Goal: Task Accomplishment & Management: Use online tool/utility

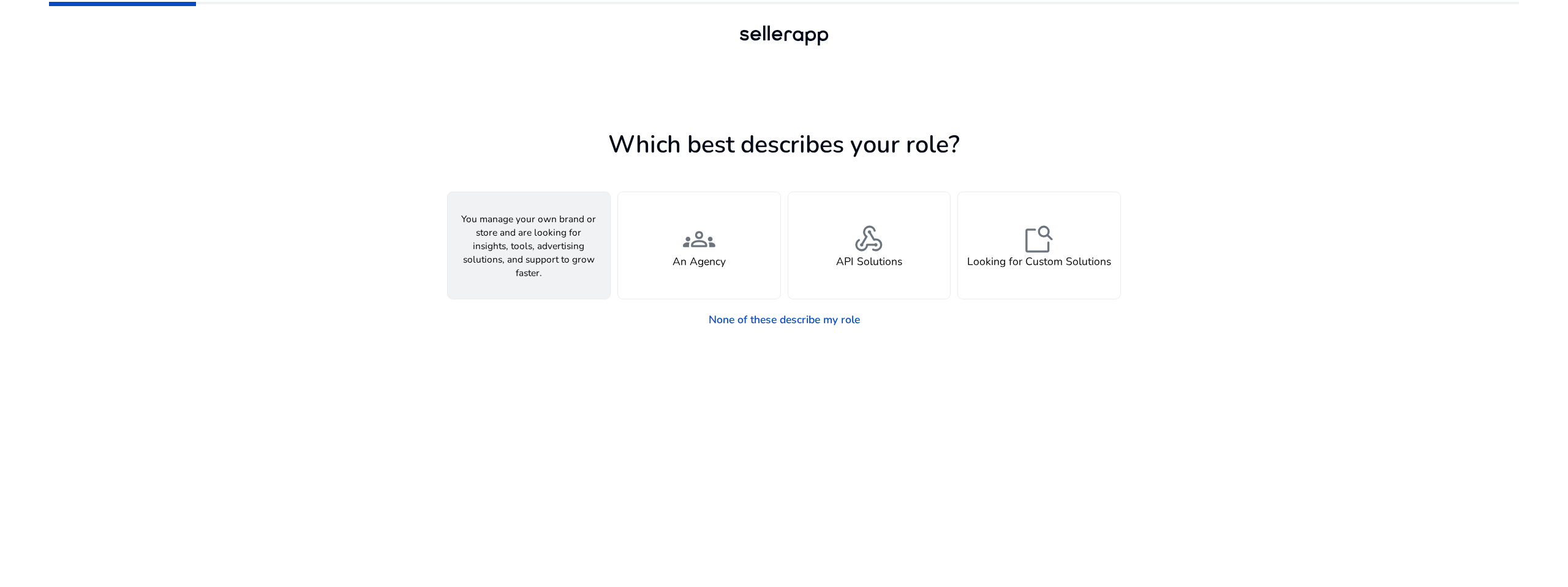
click at [524, 249] on span "person" at bounding box center [529, 240] width 32 height 32
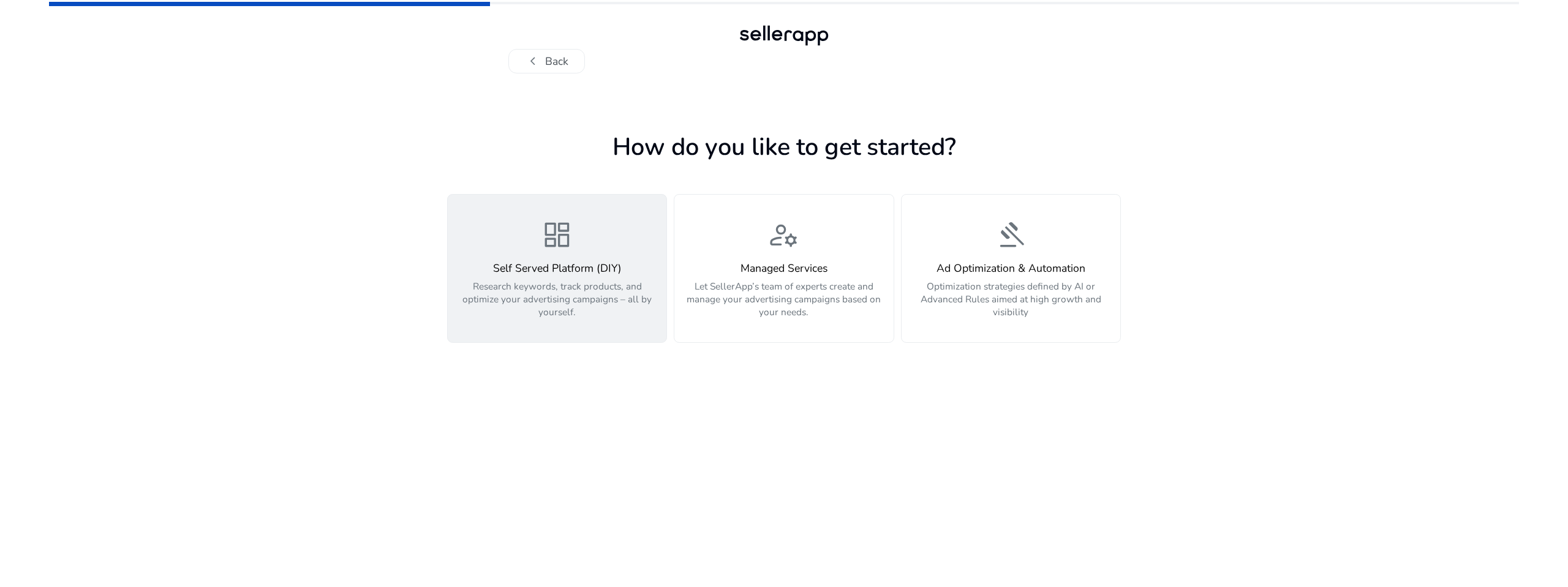
click at [586, 213] on button "dashboard Self Served Platform (DIY) Research keywords, track products, and opt…" at bounding box center [557, 268] width 220 height 149
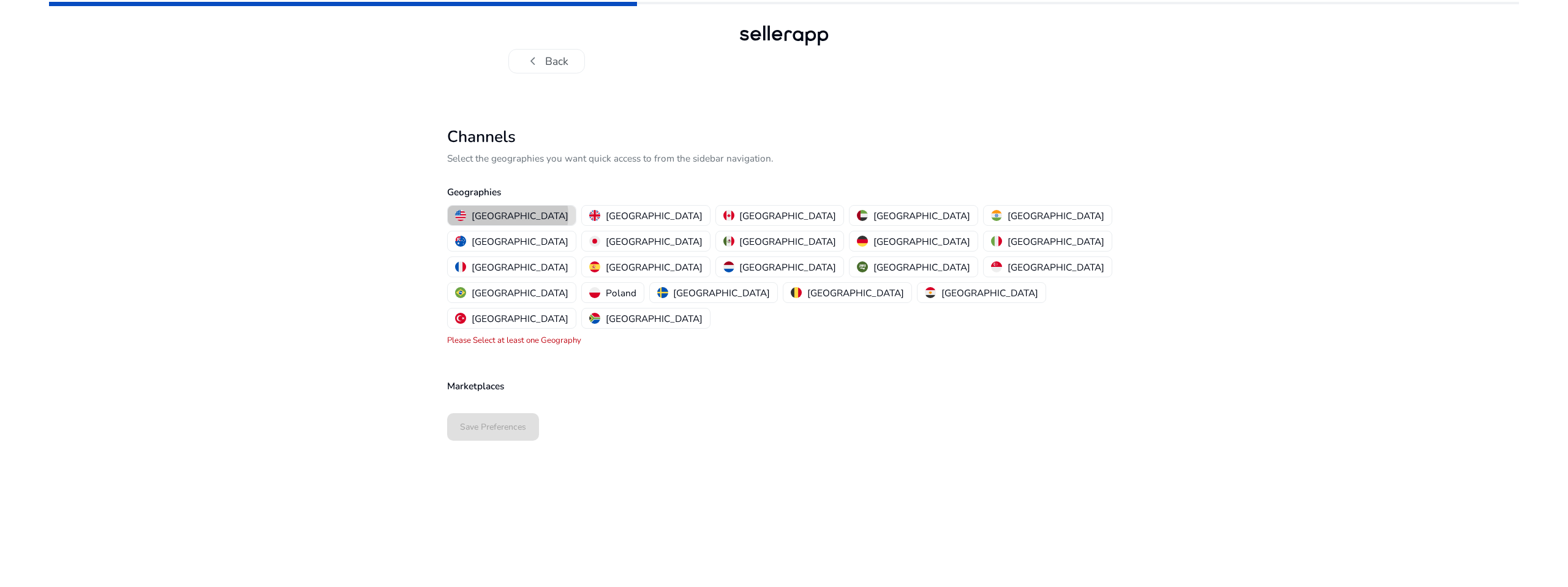
click at [508, 215] on p "[GEOGRAPHIC_DATA]" at bounding box center [520, 216] width 97 height 13
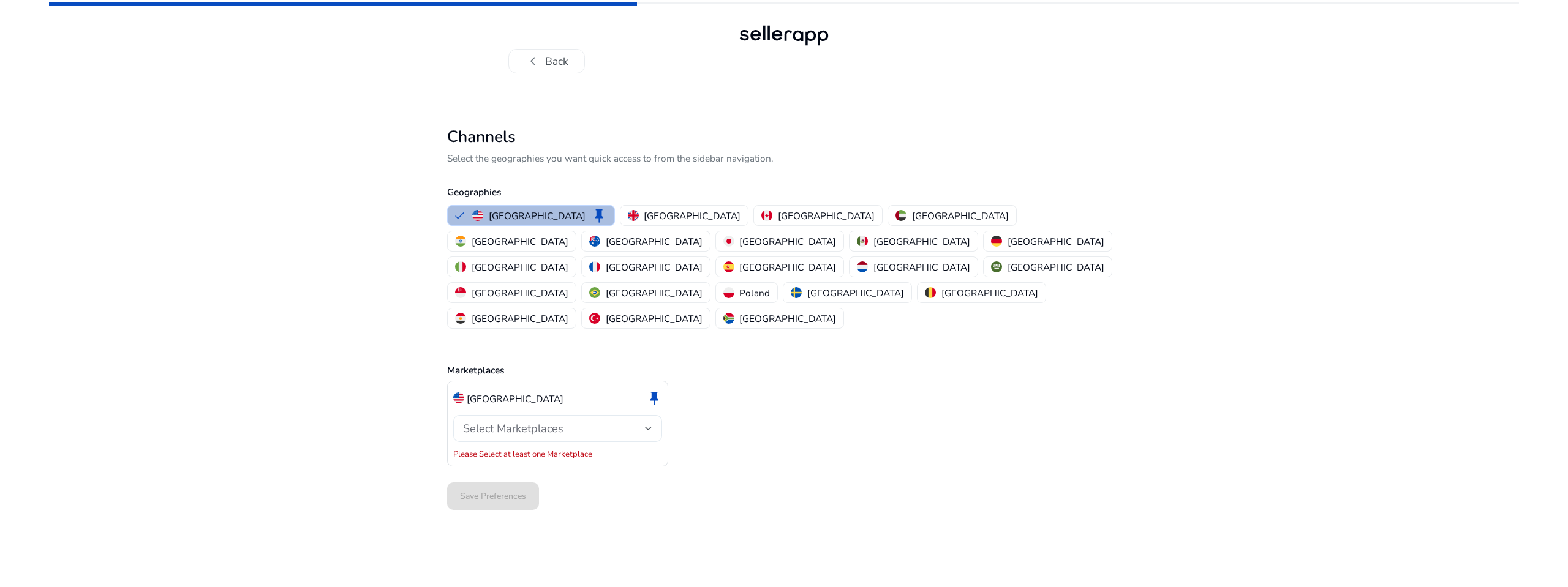
click at [647, 426] on div at bounding box center [648, 429] width 7 height 5
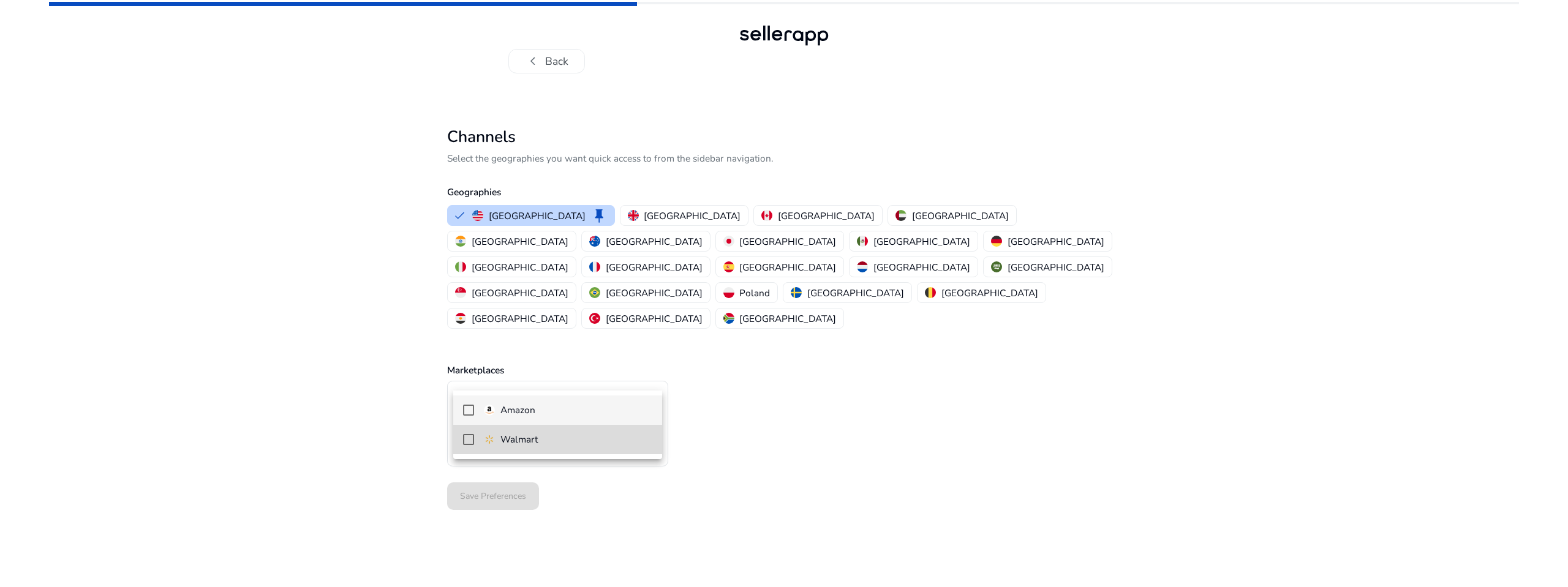
click at [465, 439] on mat-pseudo-checkbox at bounding box center [469, 439] width 11 height 11
click at [466, 413] on mat-pseudo-checkbox at bounding box center [469, 410] width 11 height 11
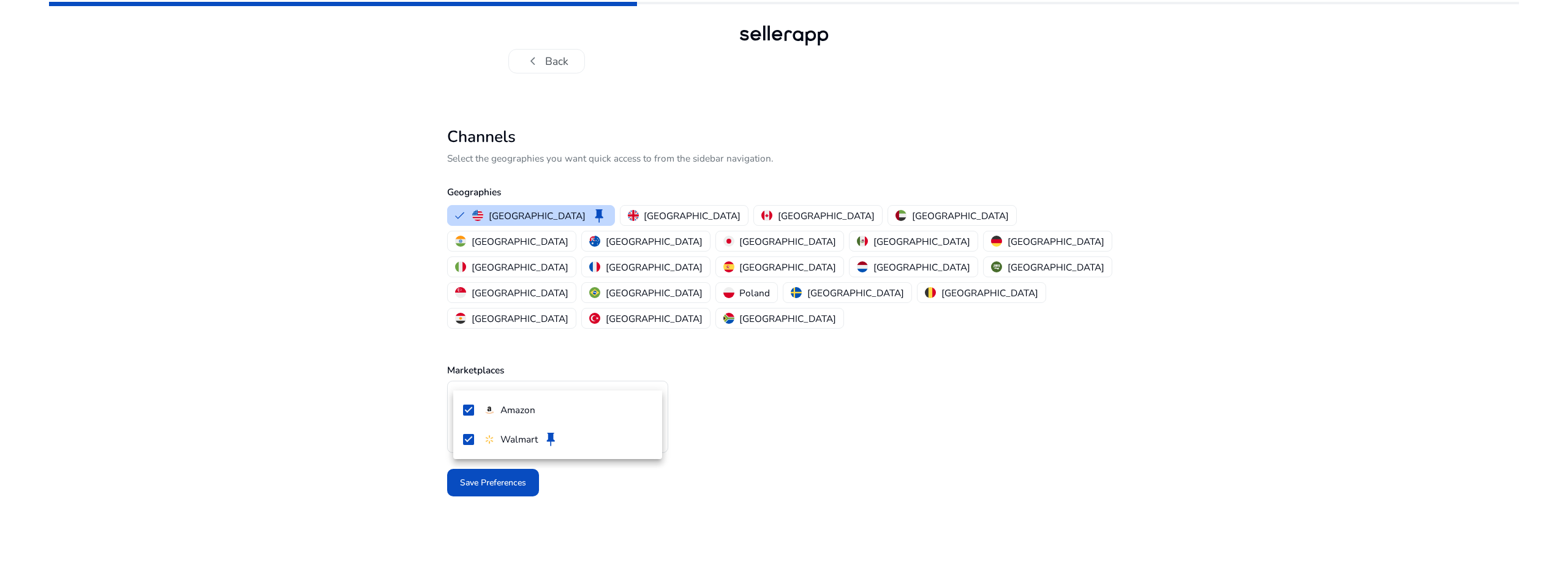
click at [779, 414] on div at bounding box center [784, 293] width 1568 height 587
click at [513, 468] on span at bounding box center [493, 483] width 92 height 29
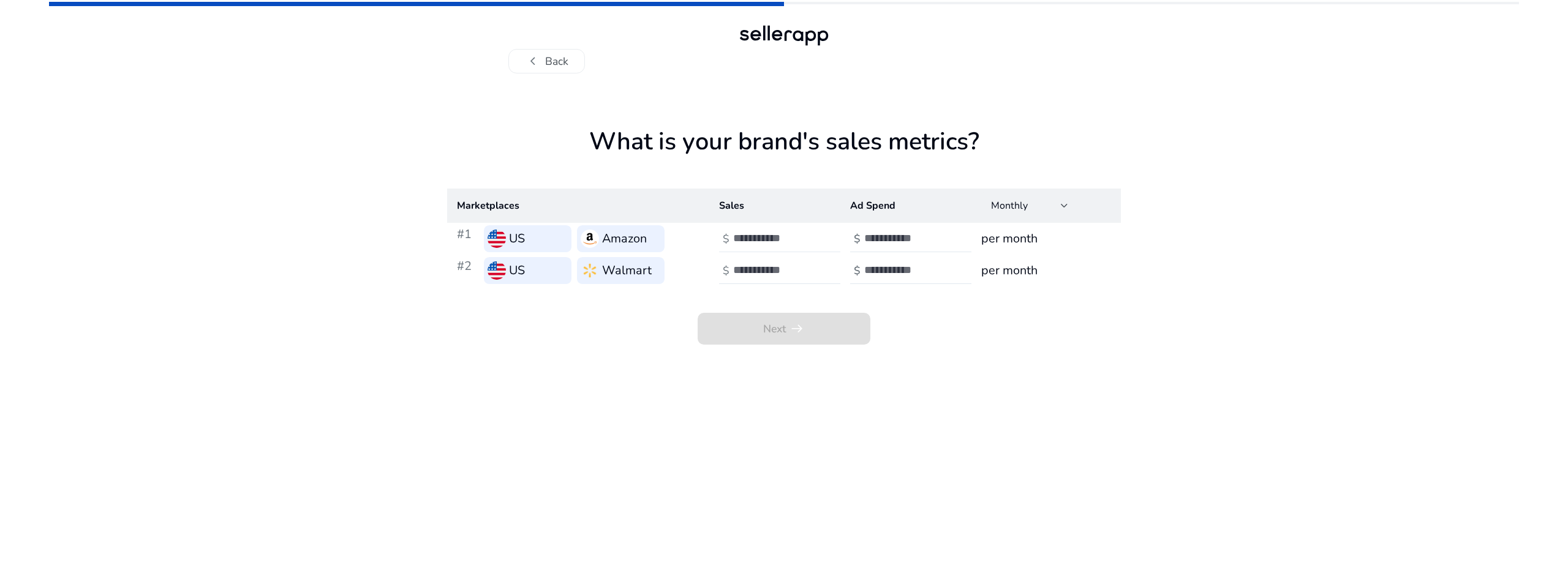
click at [772, 237] on input "number" at bounding box center [774, 238] width 82 height 14
type input "******"
click at [910, 239] on input "number" at bounding box center [905, 238] width 82 height 14
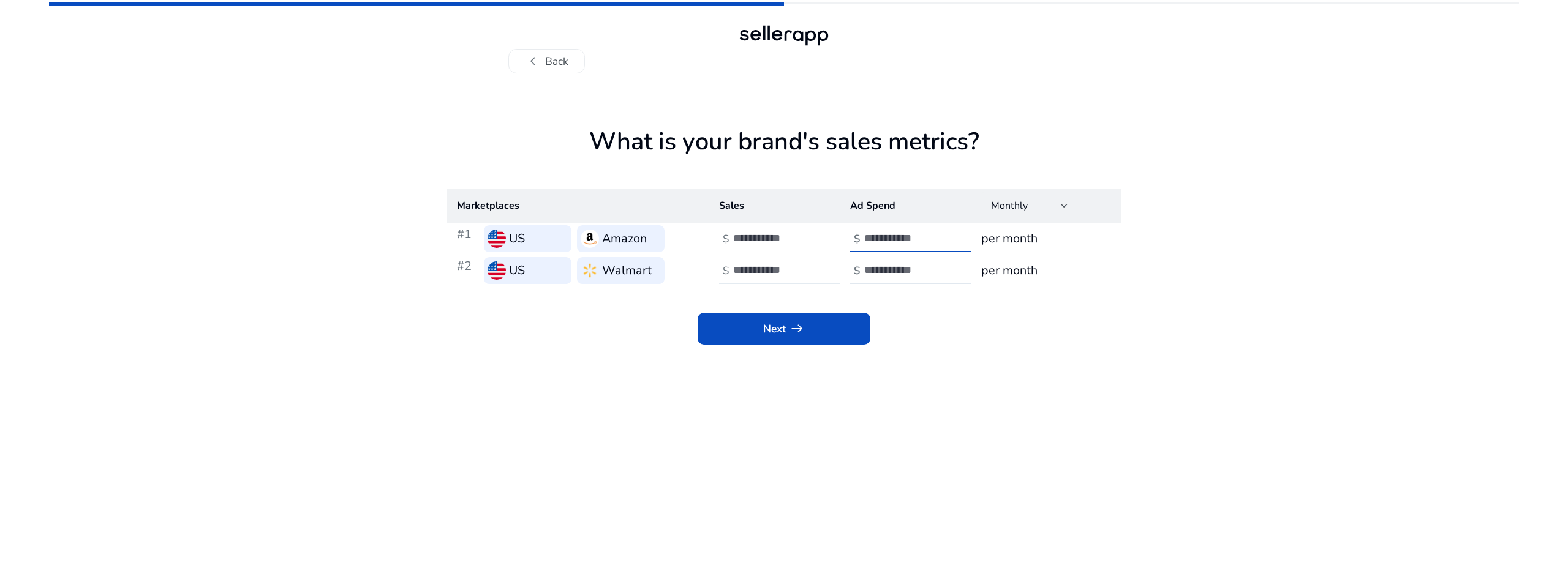
type input "****"
click at [772, 272] on input "number" at bounding box center [774, 270] width 82 height 14
type input "****"
click at [904, 267] on input "number" at bounding box center [905, 270] width 82 height 14
type input "****"
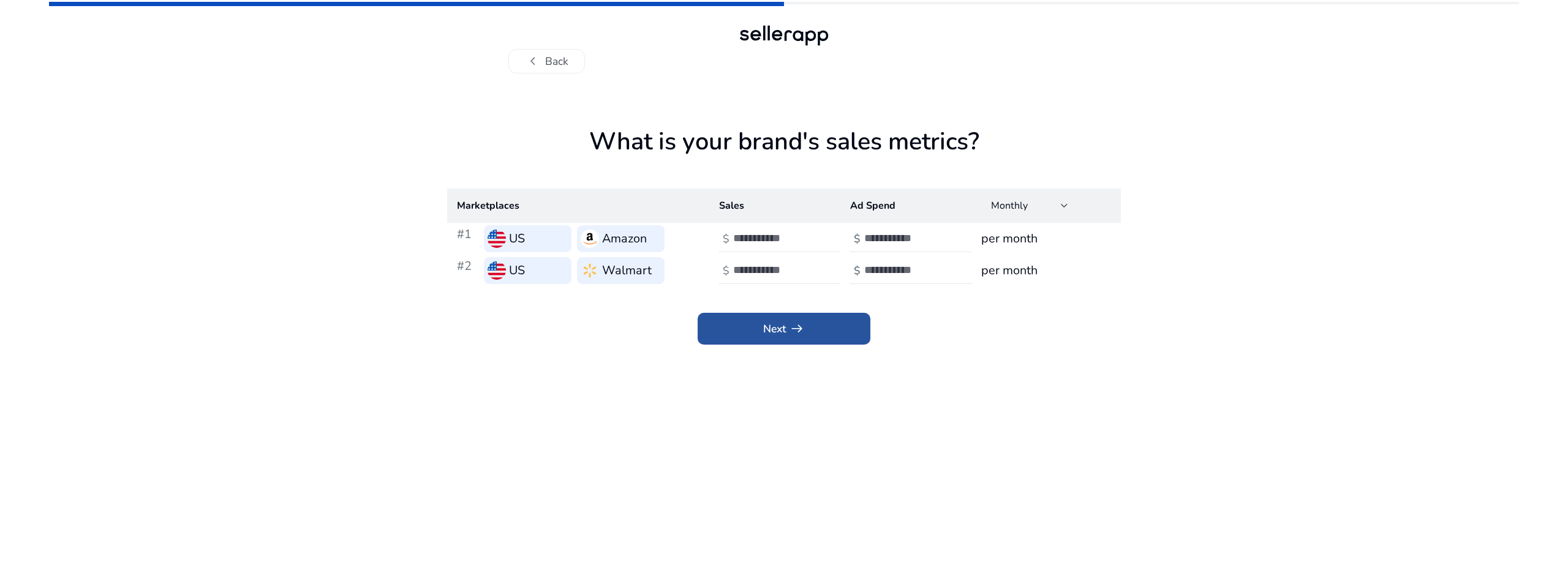
click at [779, 327] on span "Next arrow_right_alt" at bounding box center [783, 329] width 41 height 16
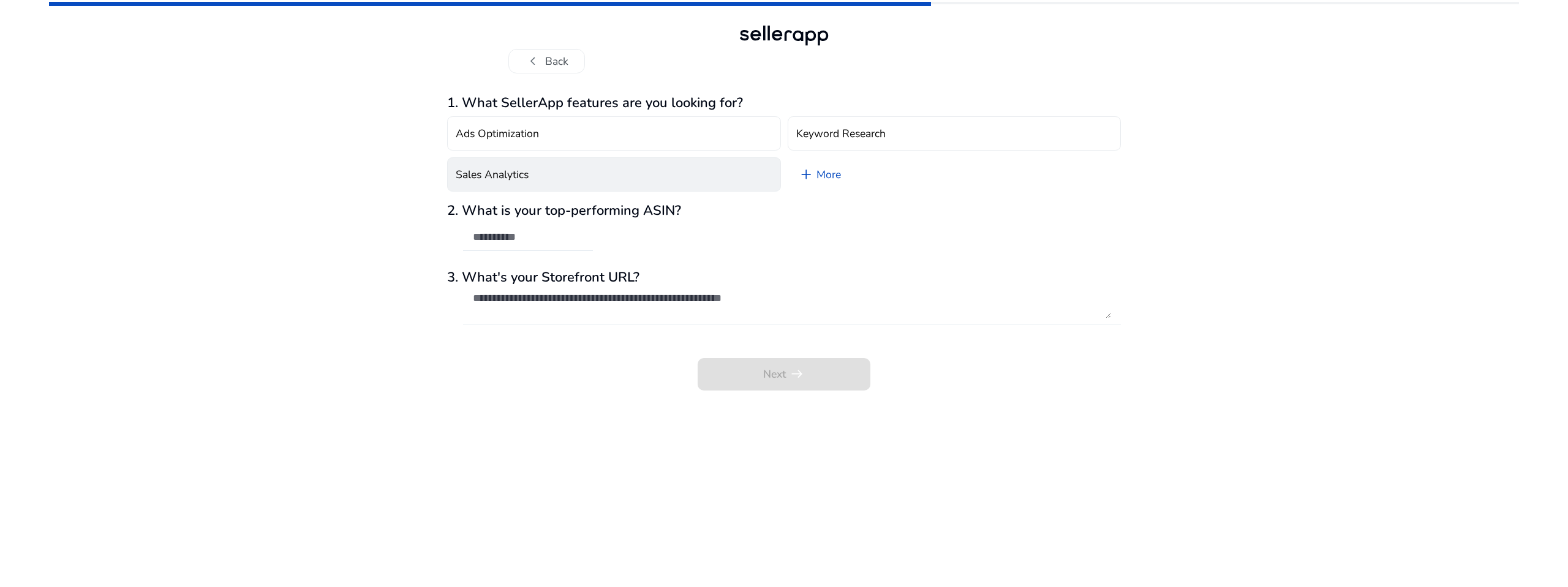
click at [604, 173] on button "Sales Analytics" at bounding box center [614, 174] width 334 height 34
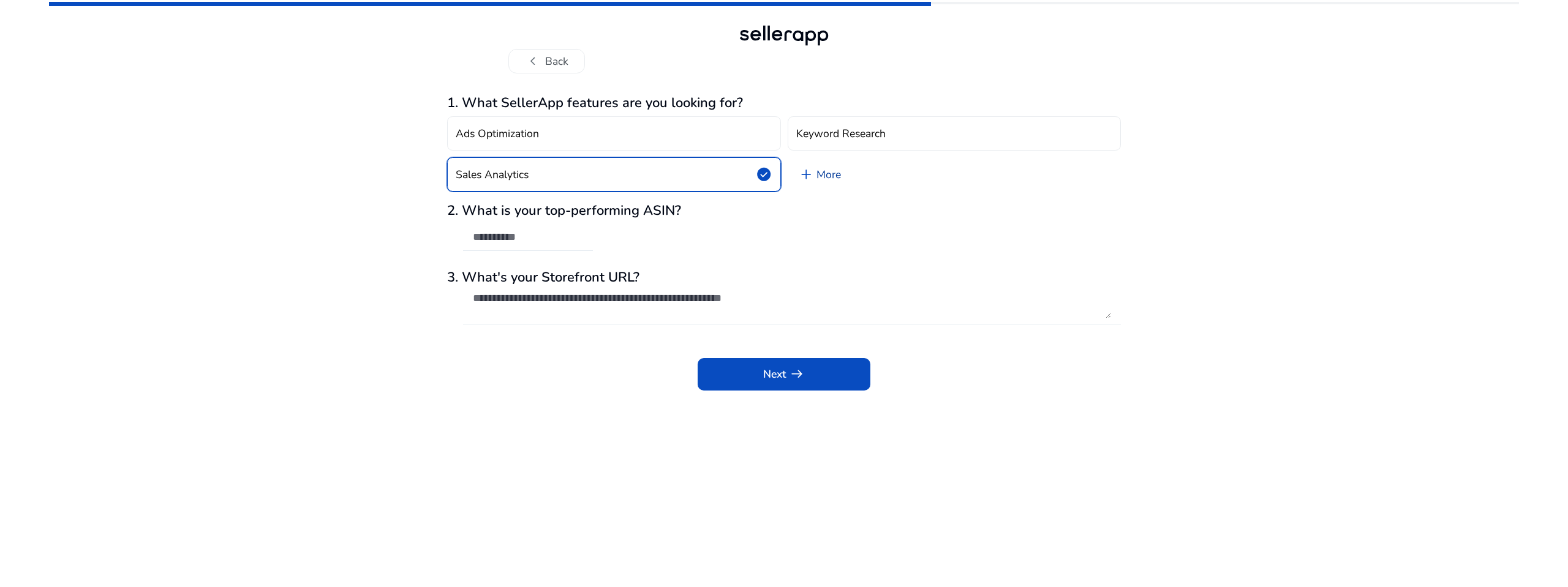
click at [808, 176] on span "add" at bounding box center [806, 174] width 16 height 16
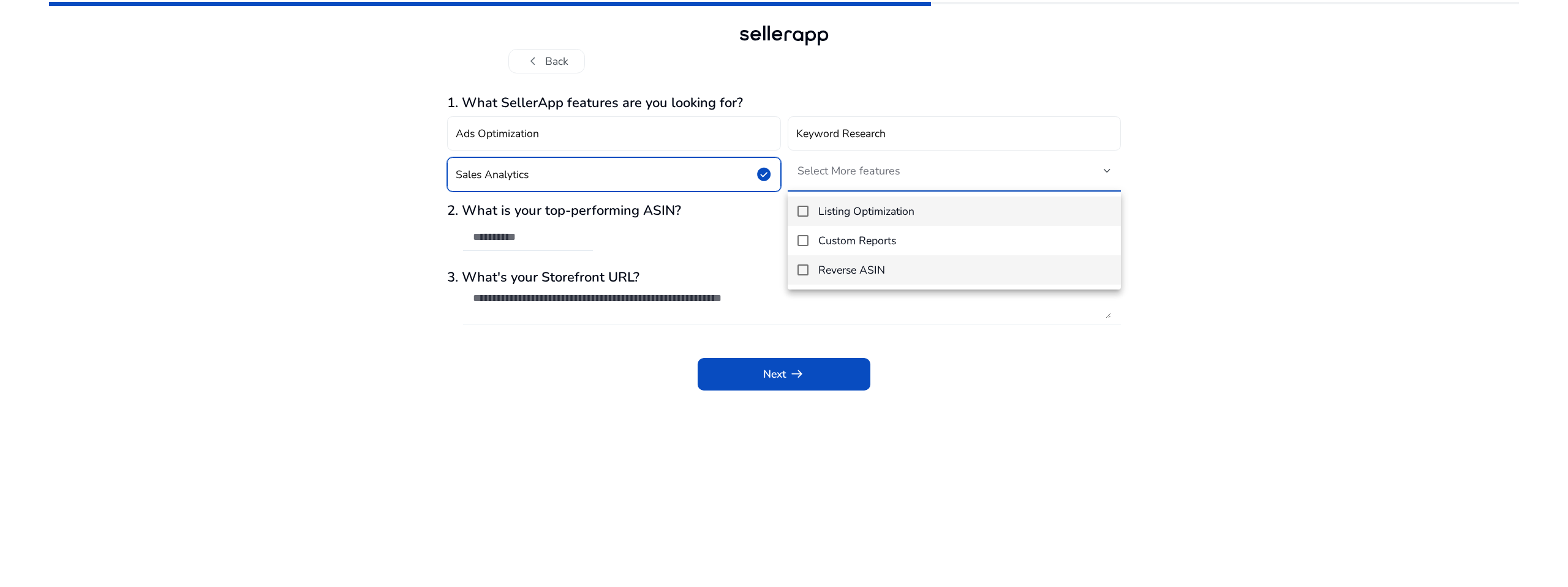
click at [832, 270] on h4 "Reverse ASIN" at bounding box center [851, 270] width 67 height 13
click at [772, 270] on div at bounding box center [784, 293] width 1568 height 587
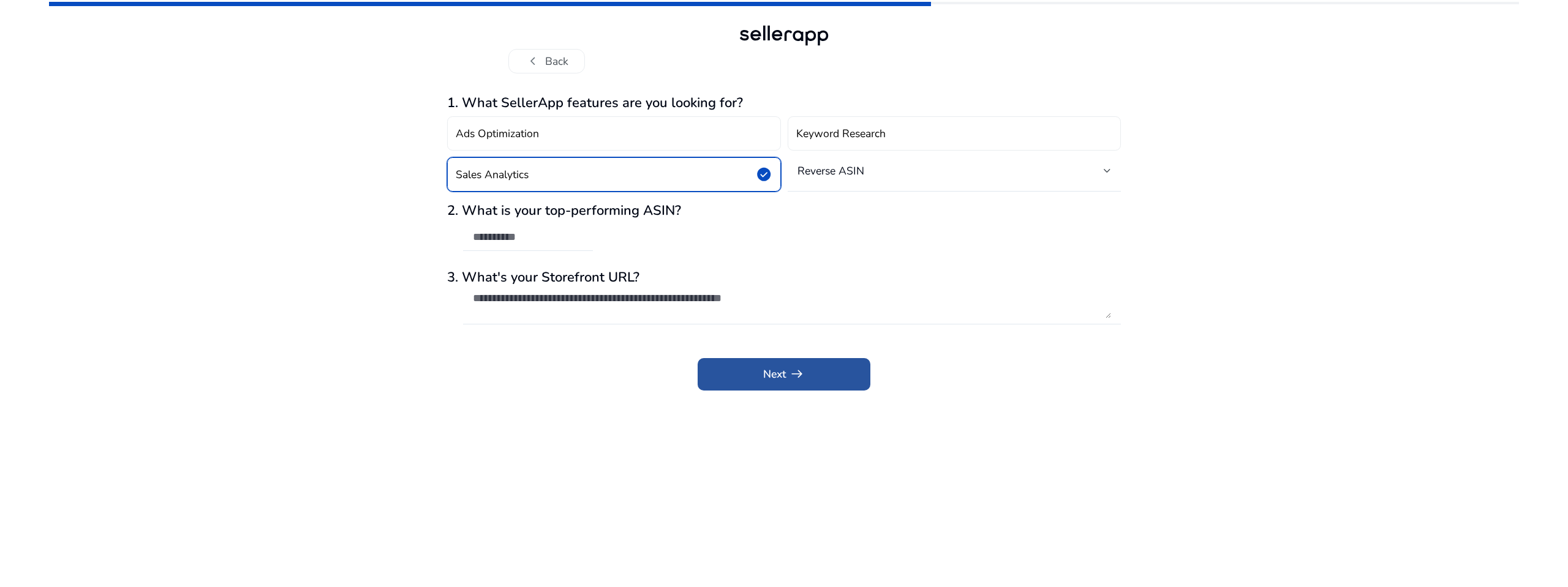
click at [782, 369] on span "Next arrow_right_alt" at bounding box center [783, 374] width 41 height 16
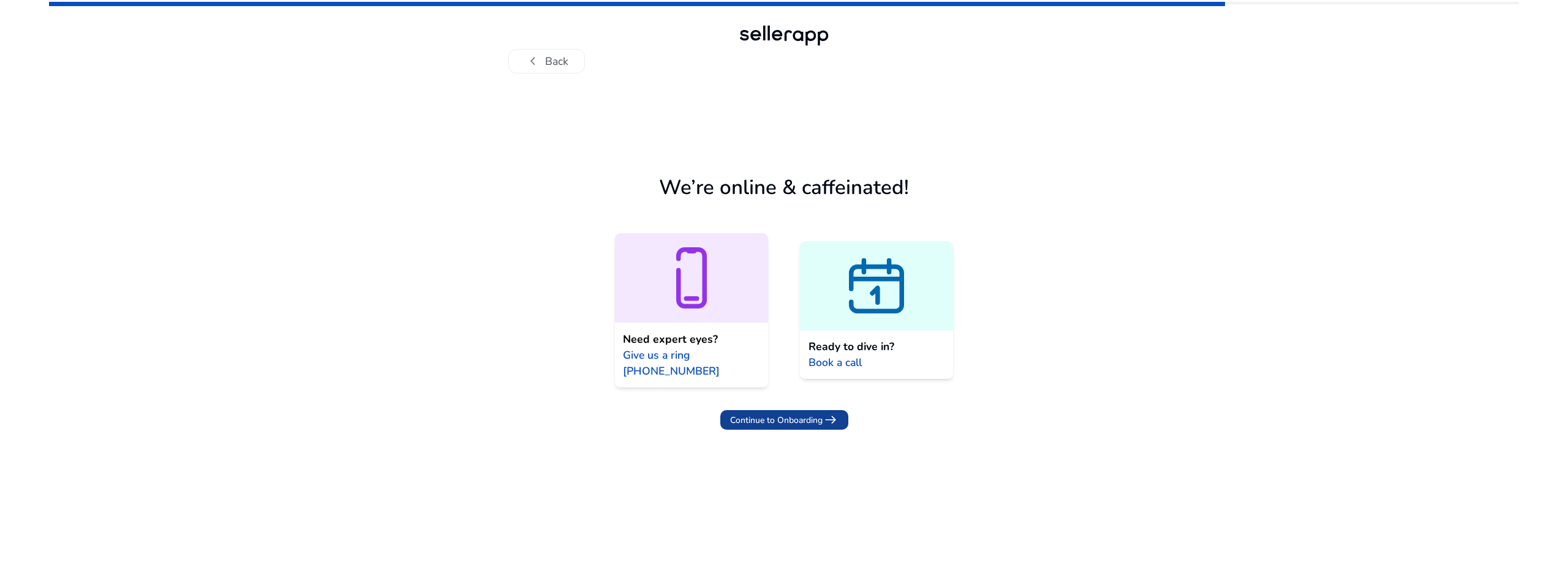
click at [781, 424] on span "Continue to Onboarding" at bounding box center [776, 420] width 93 height 13
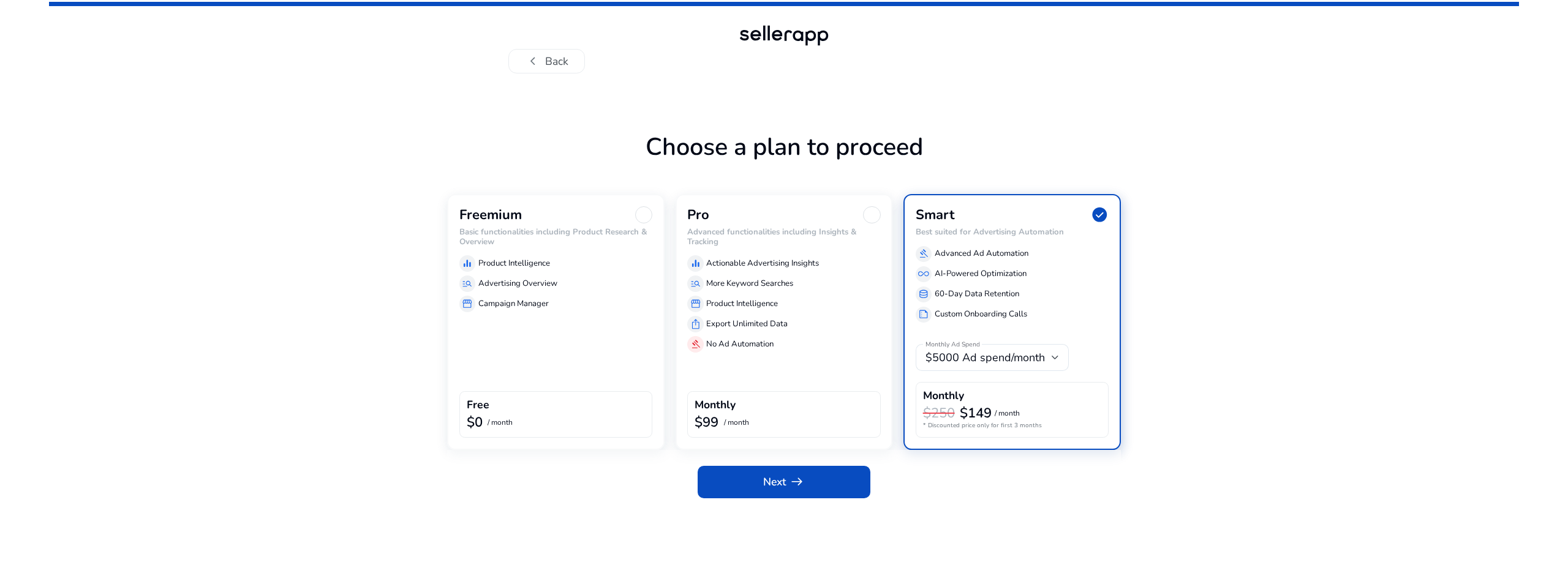
click at [582, 333] on div "Freemium Basic functionalities including Product Research & Overview equalizer …" at bounding box center [556, 322] width 217 height 256
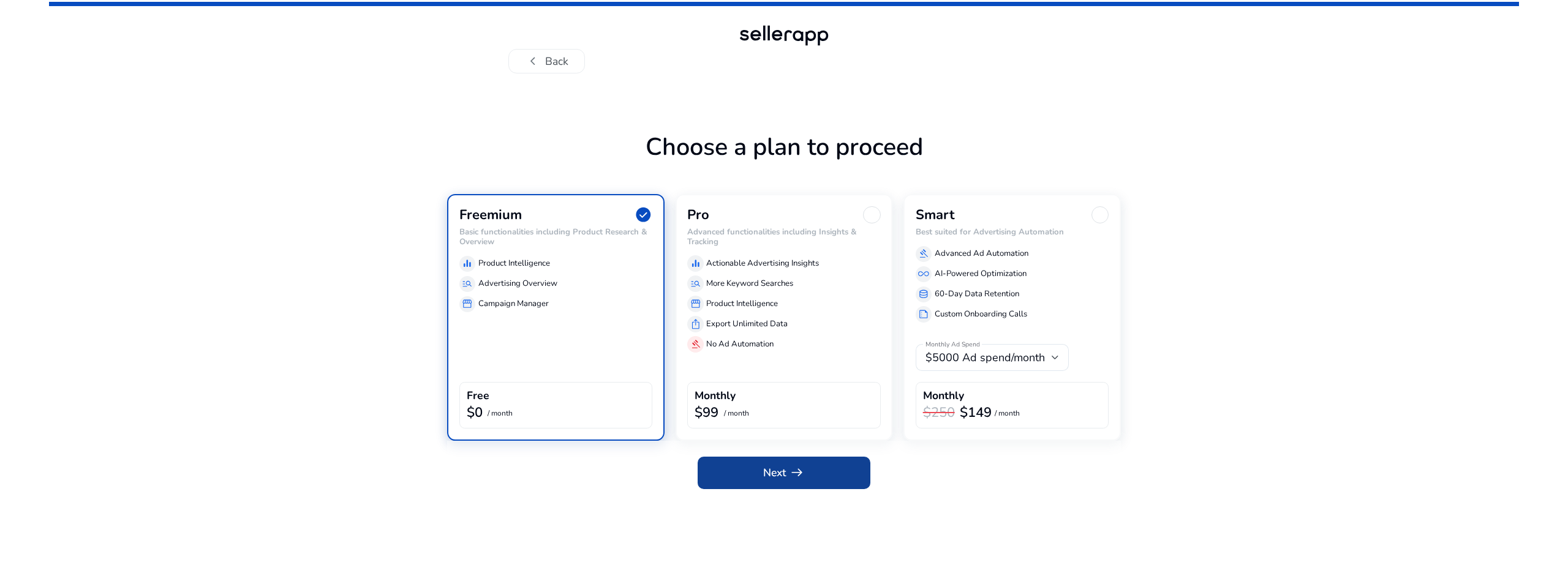
click at [794, 481] on span "arrow_right_alt" at bounding box center [797, 472] width 16 height 16
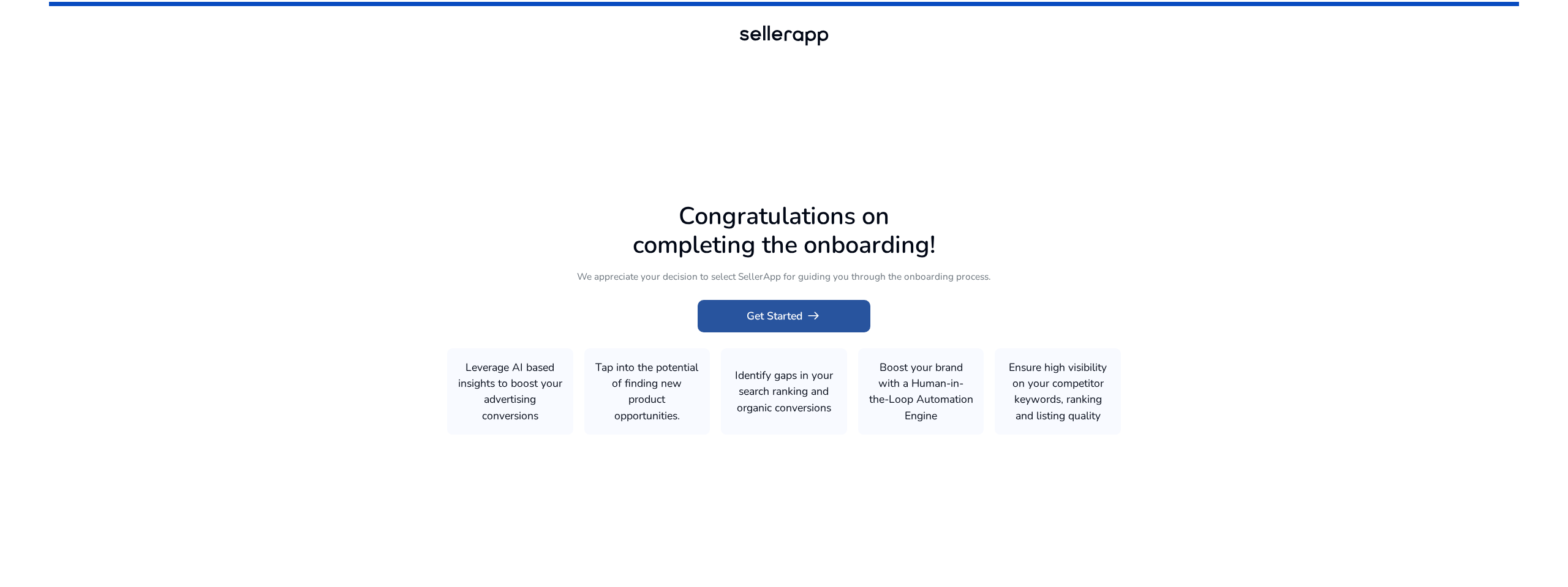
click at [779, 318] on span "Get Started arrow_right_alt" at bounding box center [784, 316] width 74 height 16
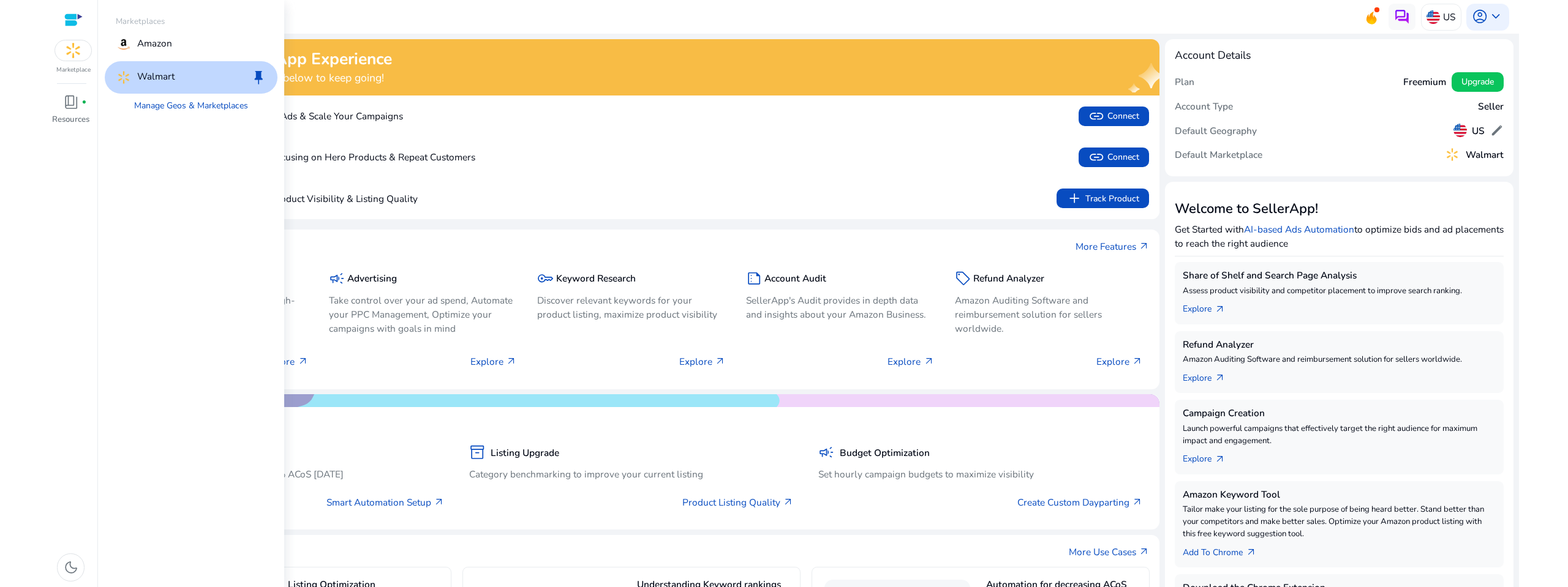
click at [80, 55] on img at bounding box center [73, 50] width 37 height 20
click at [177, 104] on link "Manage Geos & Marketplaces" at bounding box center [191, 106] width 136 height 25
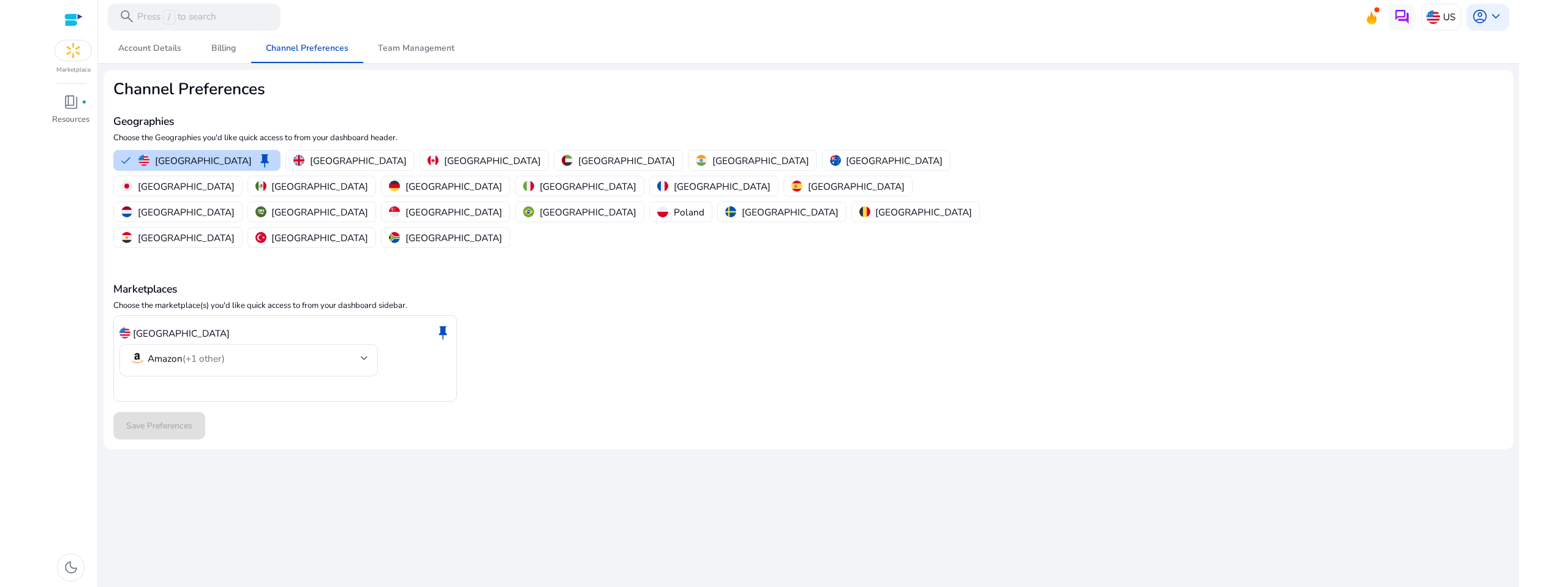
click at [71, 24] on div at bounding box center [73, 20] width 18 height 14
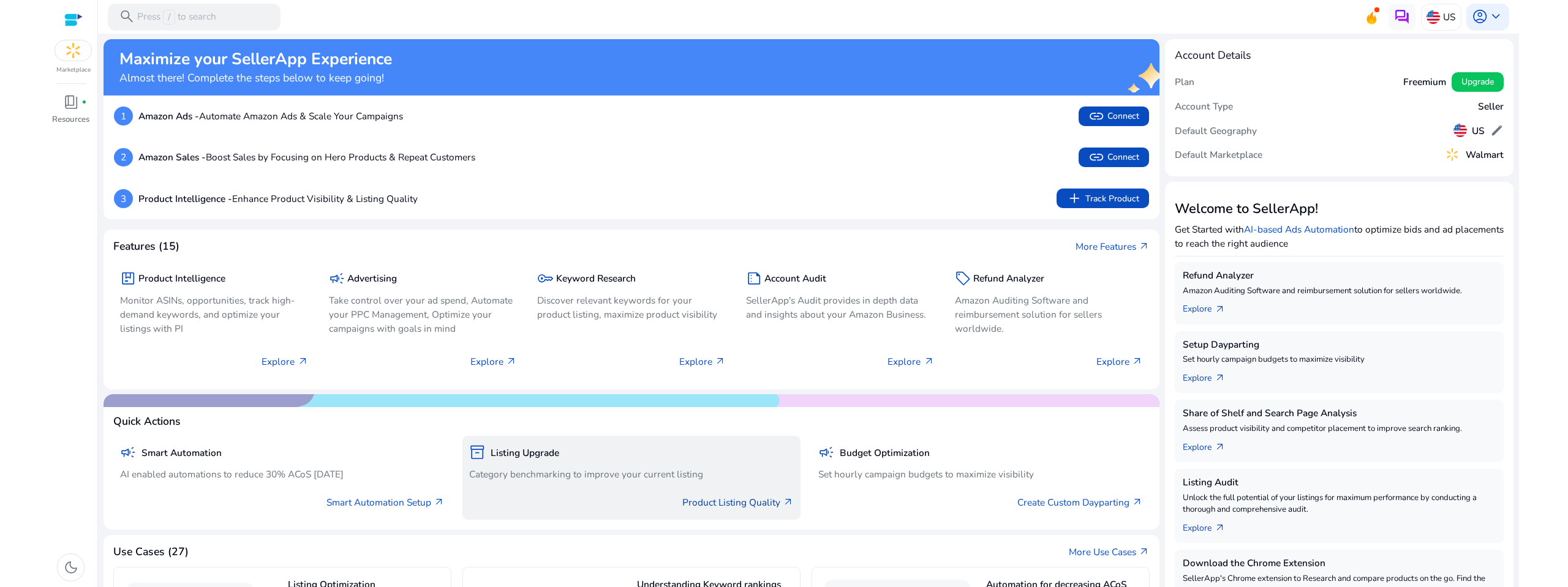
click at [699, 501] on link "Product Listing Quality arrow_outward" at bounding box center [739, 503] width 112 height 14
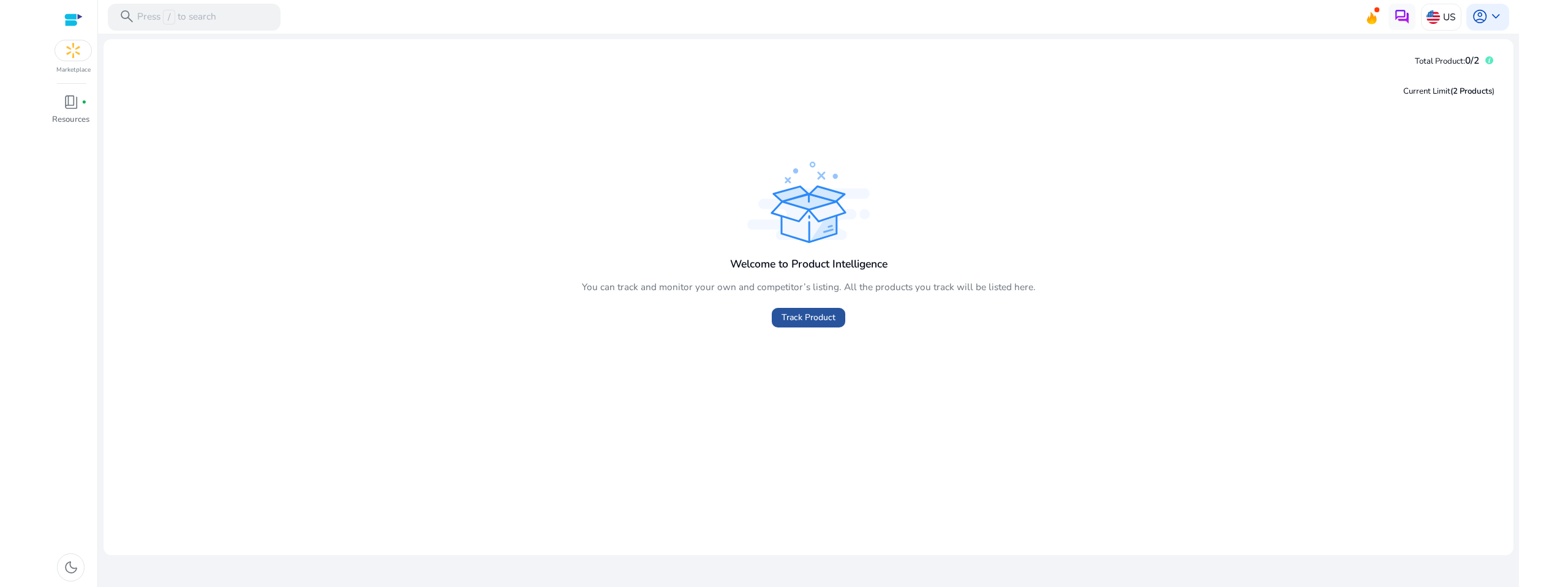
click at [799, 318] on span "Track Product" at bounding box center [808, 318] width 54 height 13
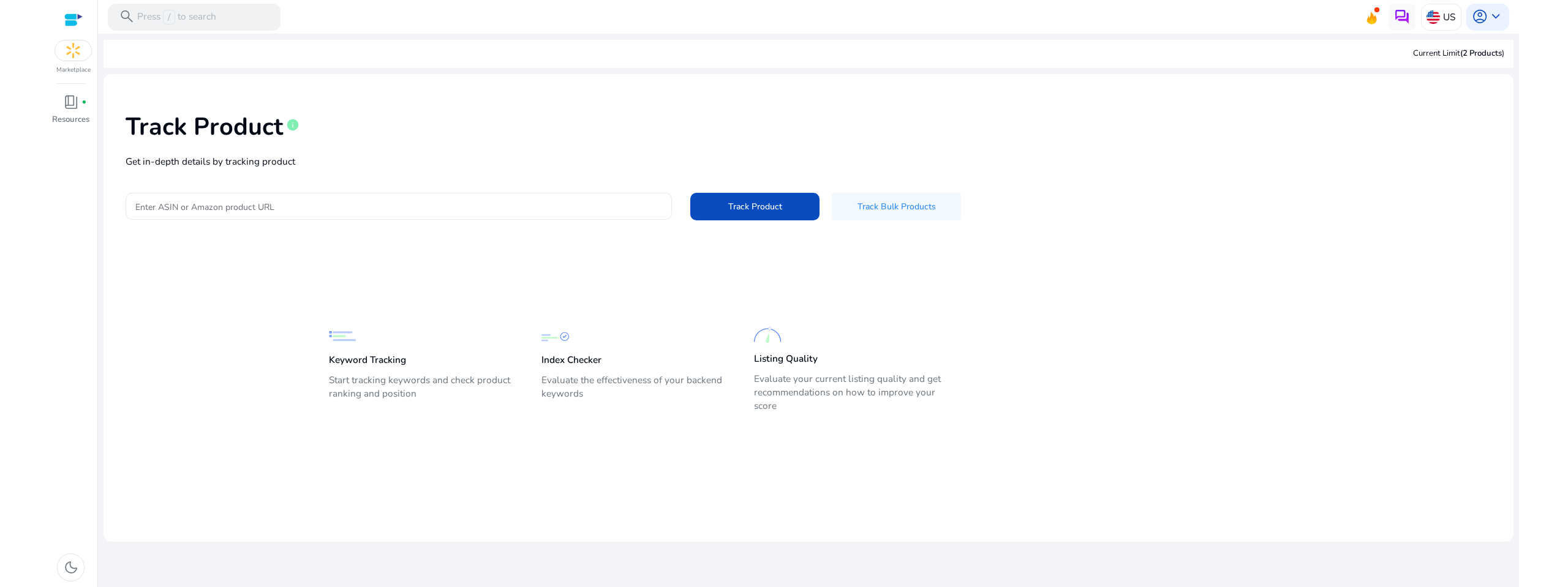
click at [266, 199] on div at bounding box center [399, 206] width 527 height 27
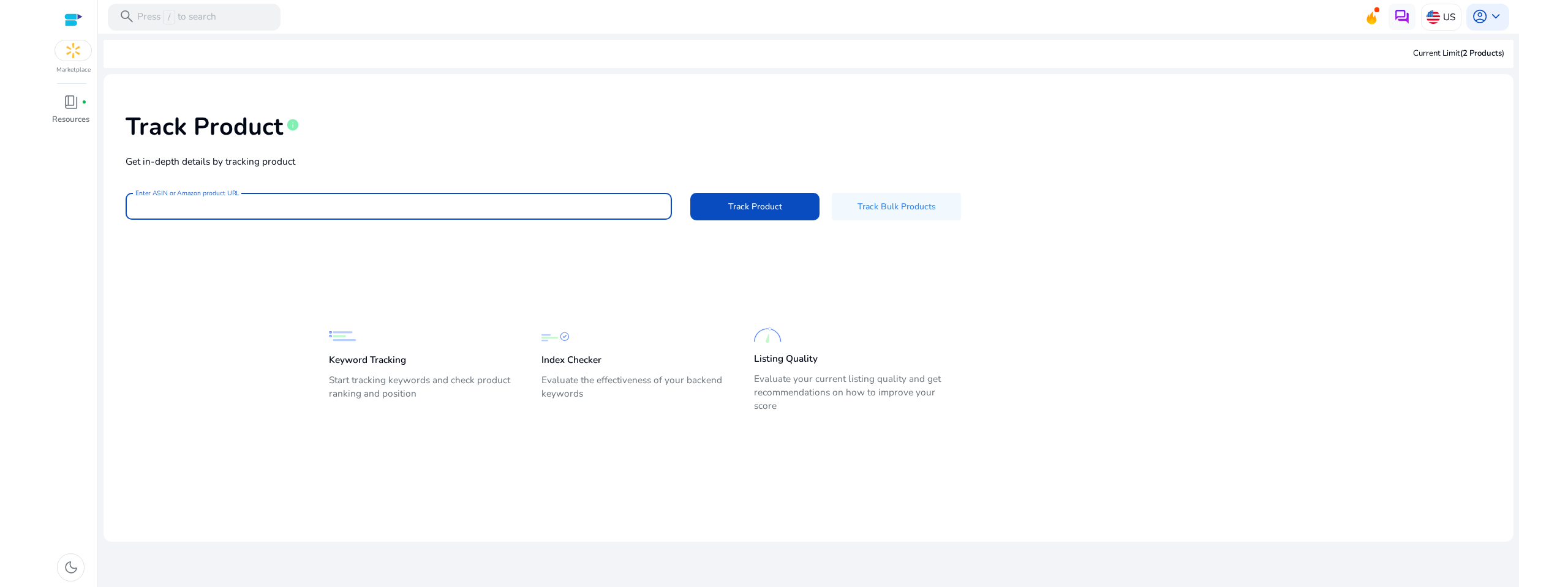
paste input "**********"
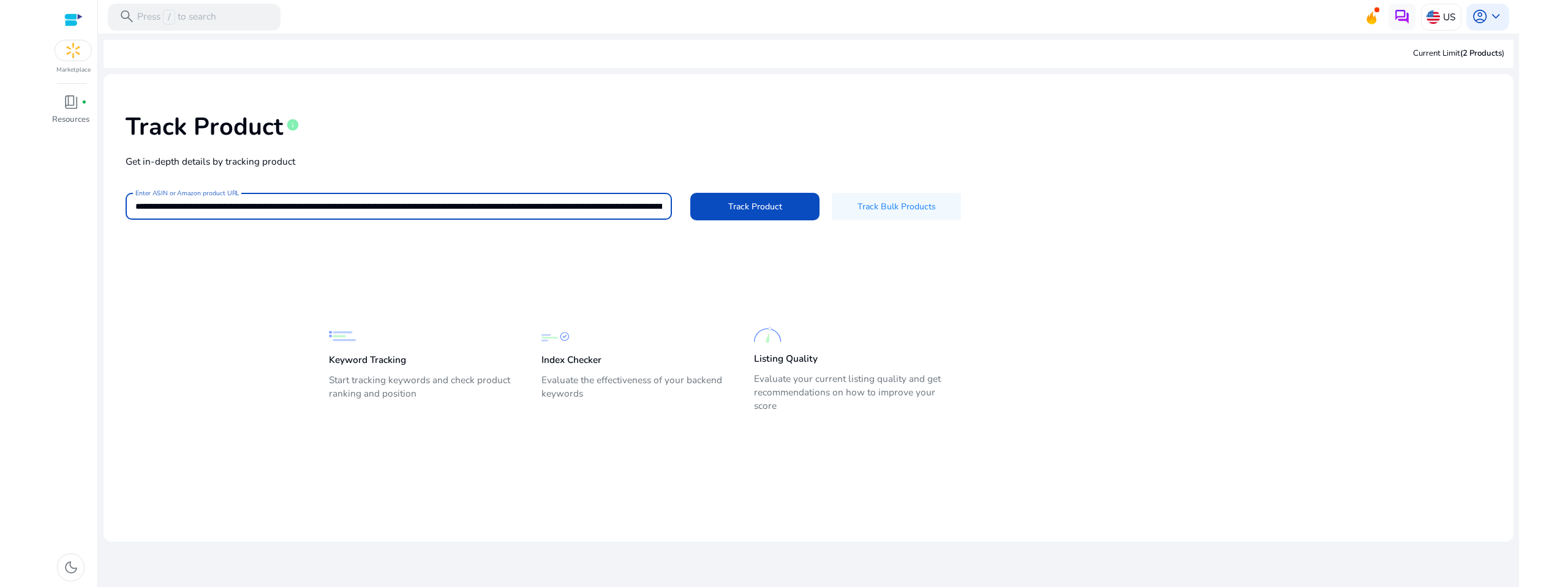
scroll to position [0, 235]
type input "**********"
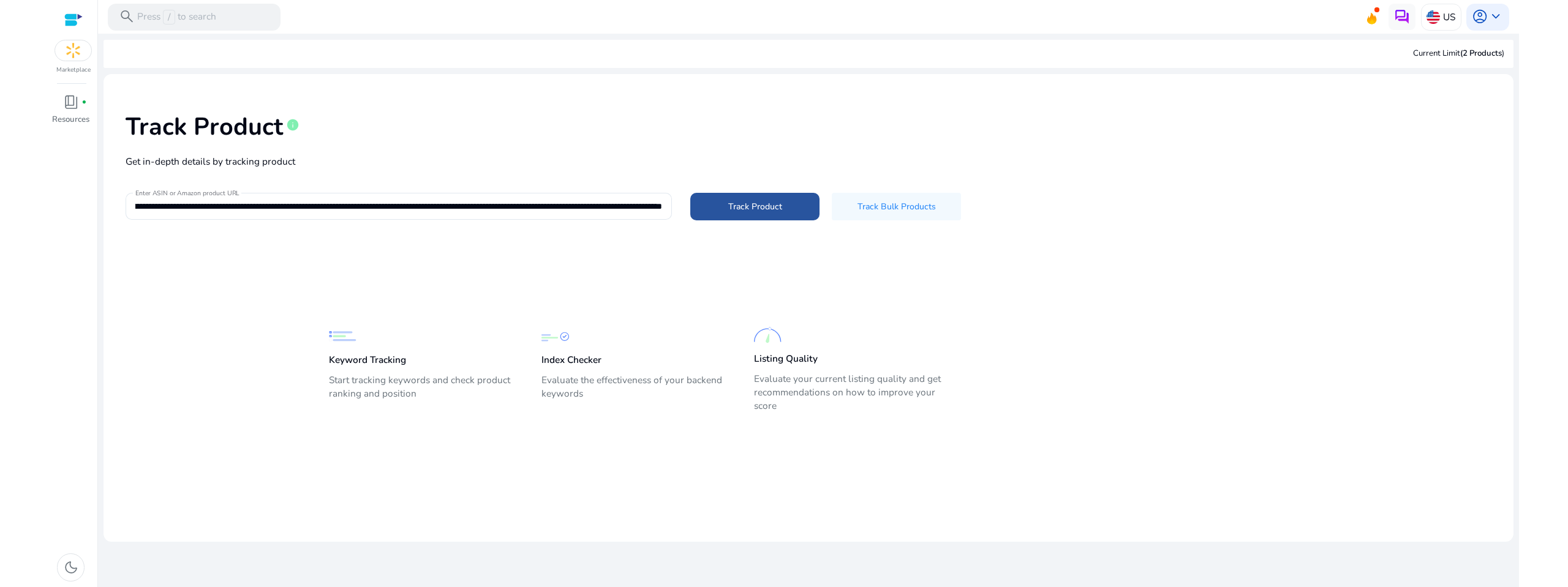
scroll to position [0, 0]
click at [793, 207] on span at bounding box center [755, 206] width 129 height 29
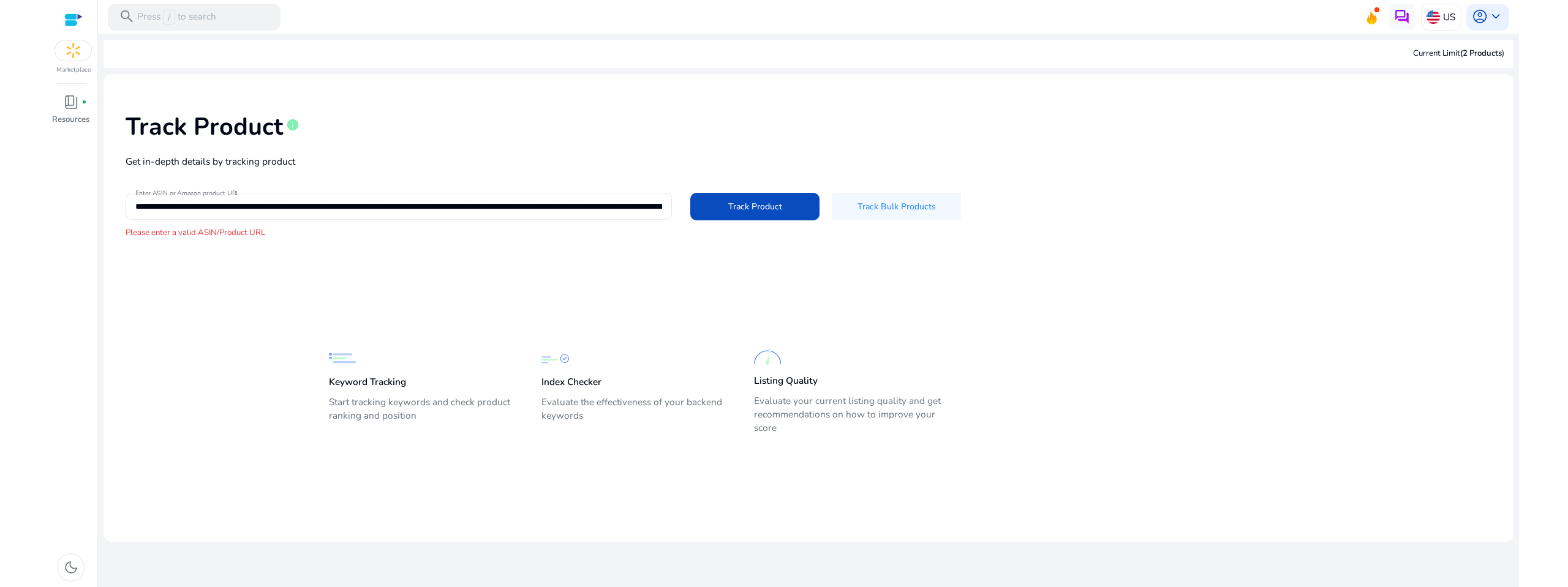
click at [71, 15] on div at bounding box center [73, 20] width 18 height 14
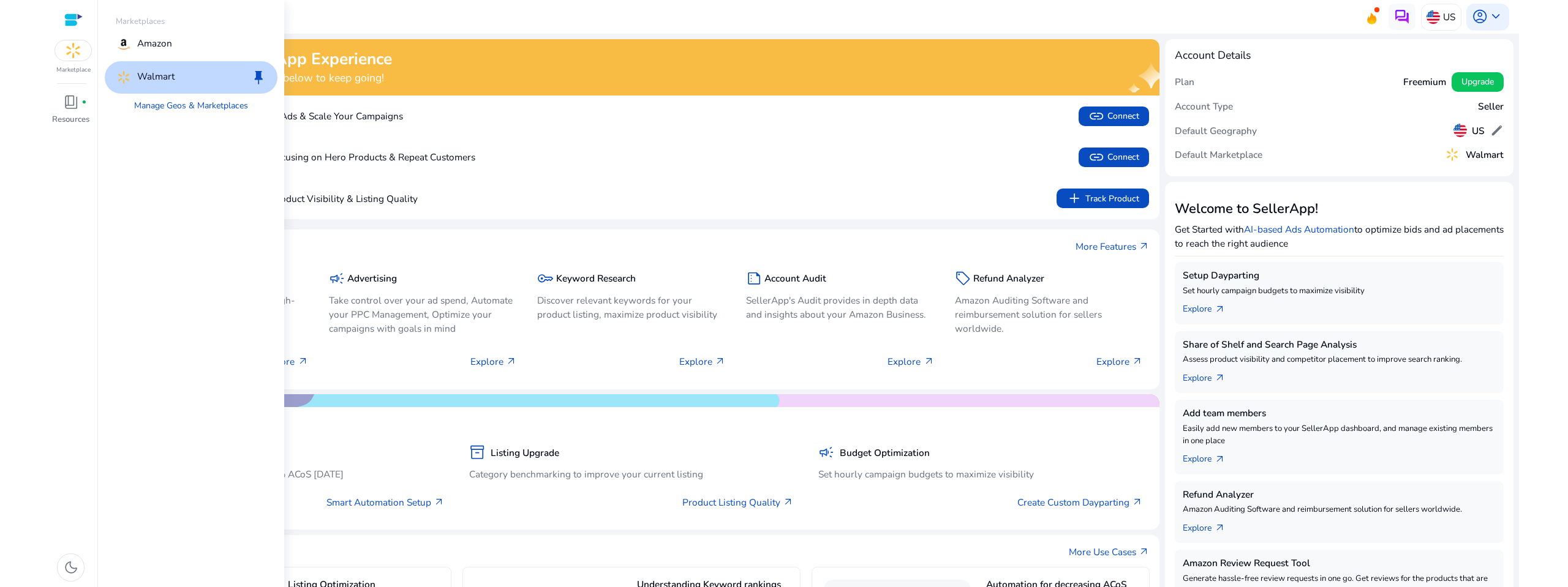
click at [70, 47] on img at bounding box center [73, 50] width 37 height 20
click at [178, 77] on div "Walmart keep" at bounding box center [191, 77] width 173 height 32
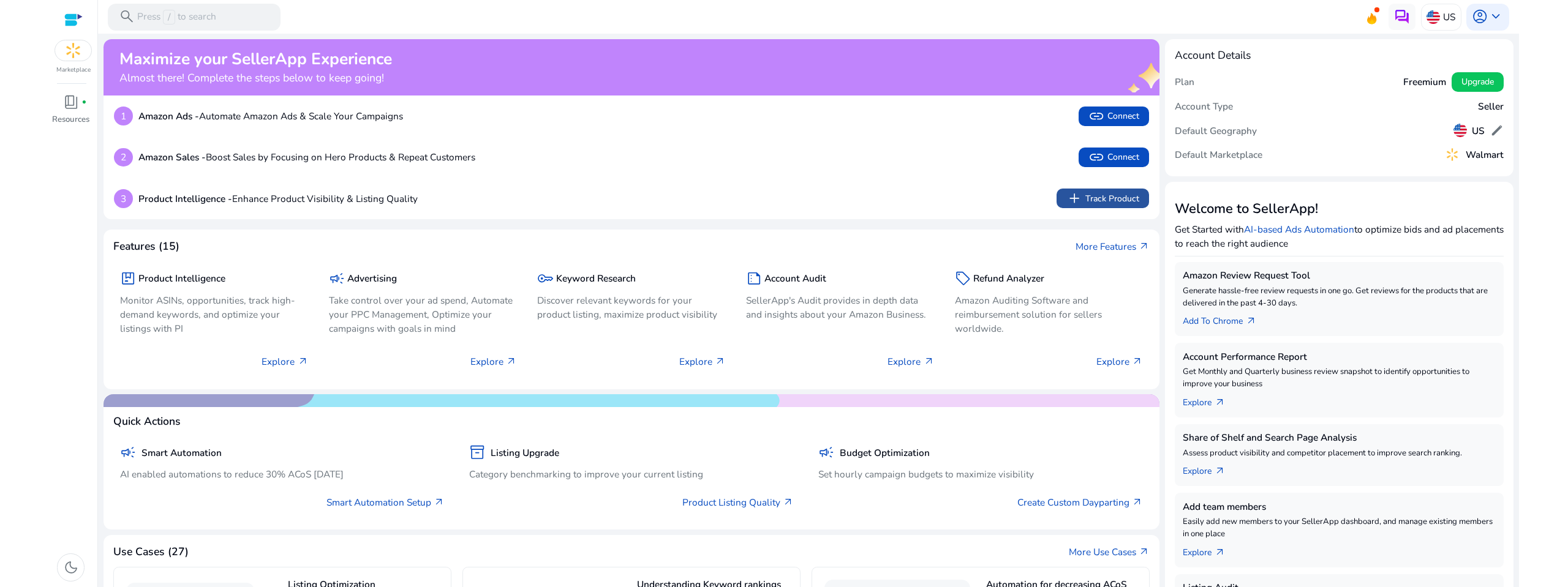
click at [1089, 193] on span "add Track Product" at bounding box center [1102, 198] width 72 height 16
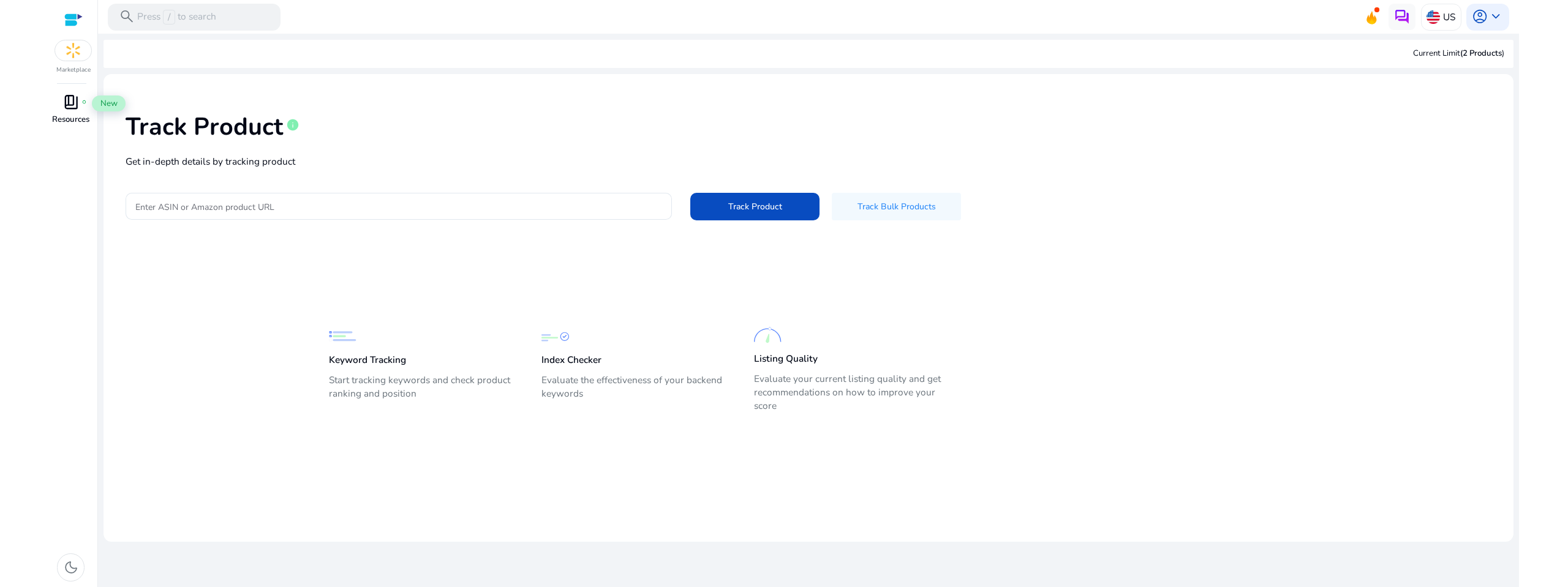
click at [70, 101] on span "book_4" at bounding box center [71, 102] width 16 height 16
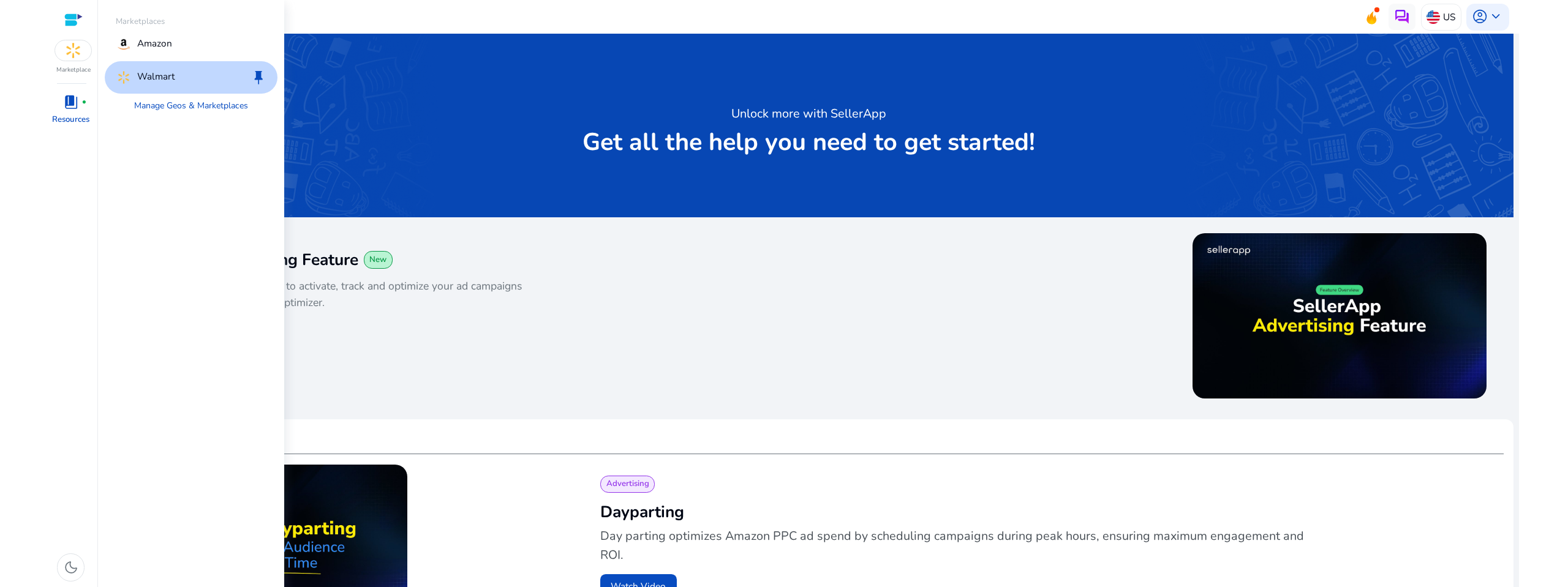
click at [73, 49] on img at bounding box center [73, 50] width 37 height 20
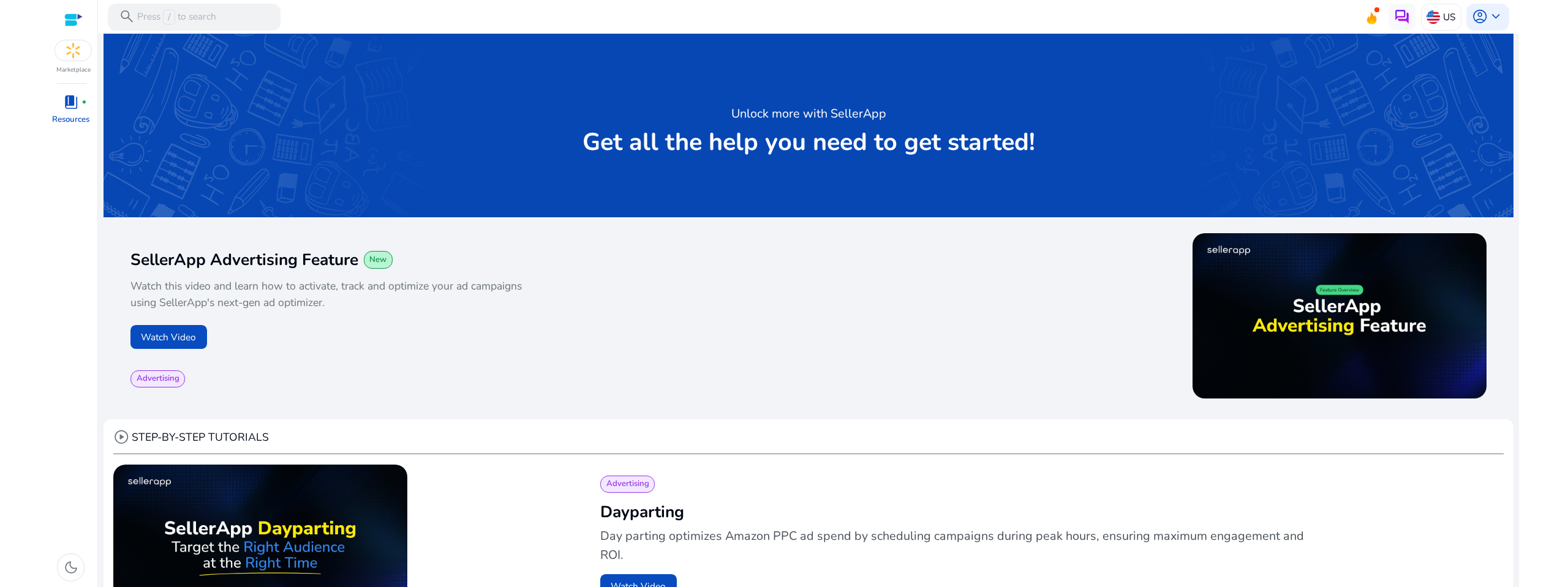
click at [71, 17] on div at bounding box center [73, 20] width 18 height 14
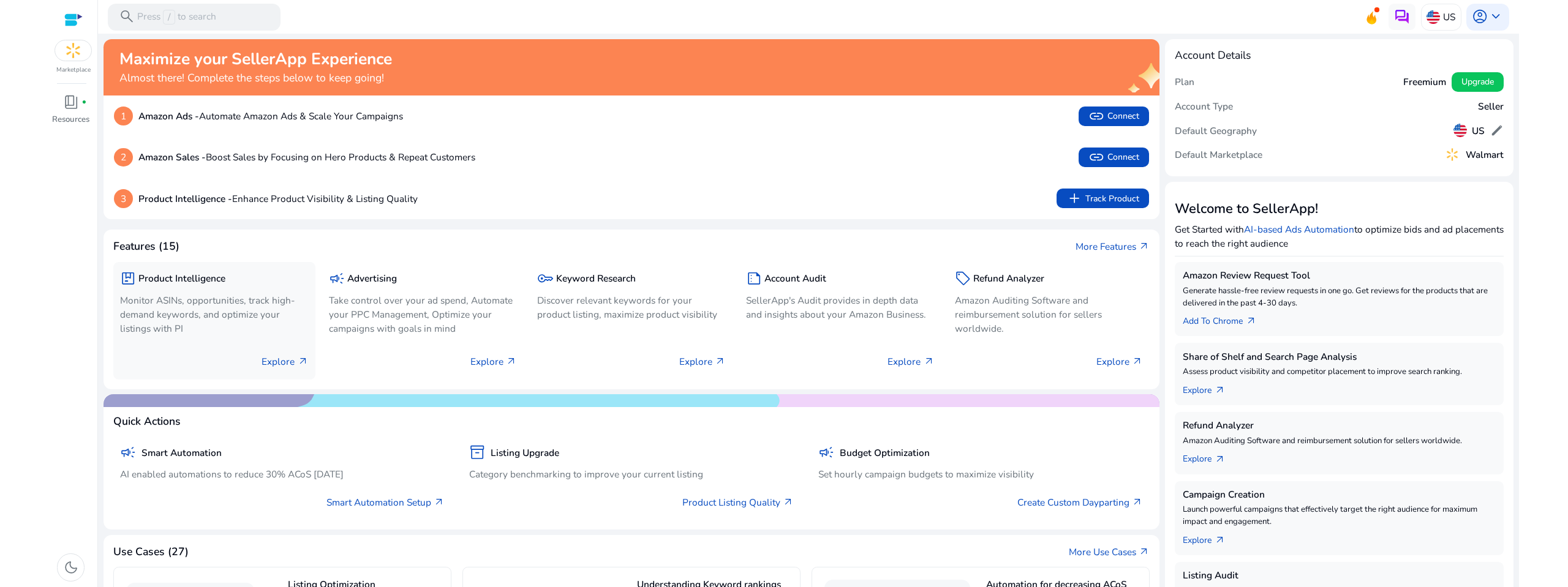
drag, startPoint x: 278, startPoint y: 362, endPoint x: 208, endPoint y: 345, distance: 72.0
click at [208, 345] on div "Explore arrow_outward" at bounding box center [214, 356] width 189 height 34
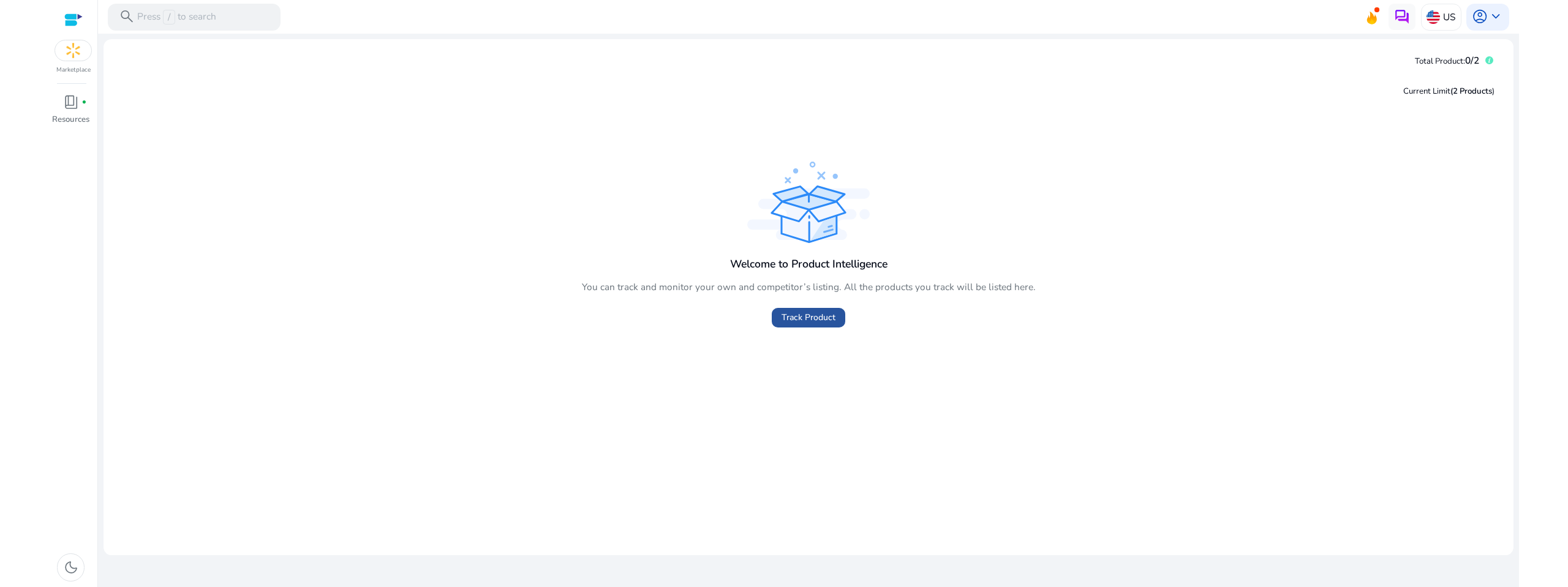
click at [835, 313] on span "Track Product" at bounding box center [808, 318] width 54 height 13
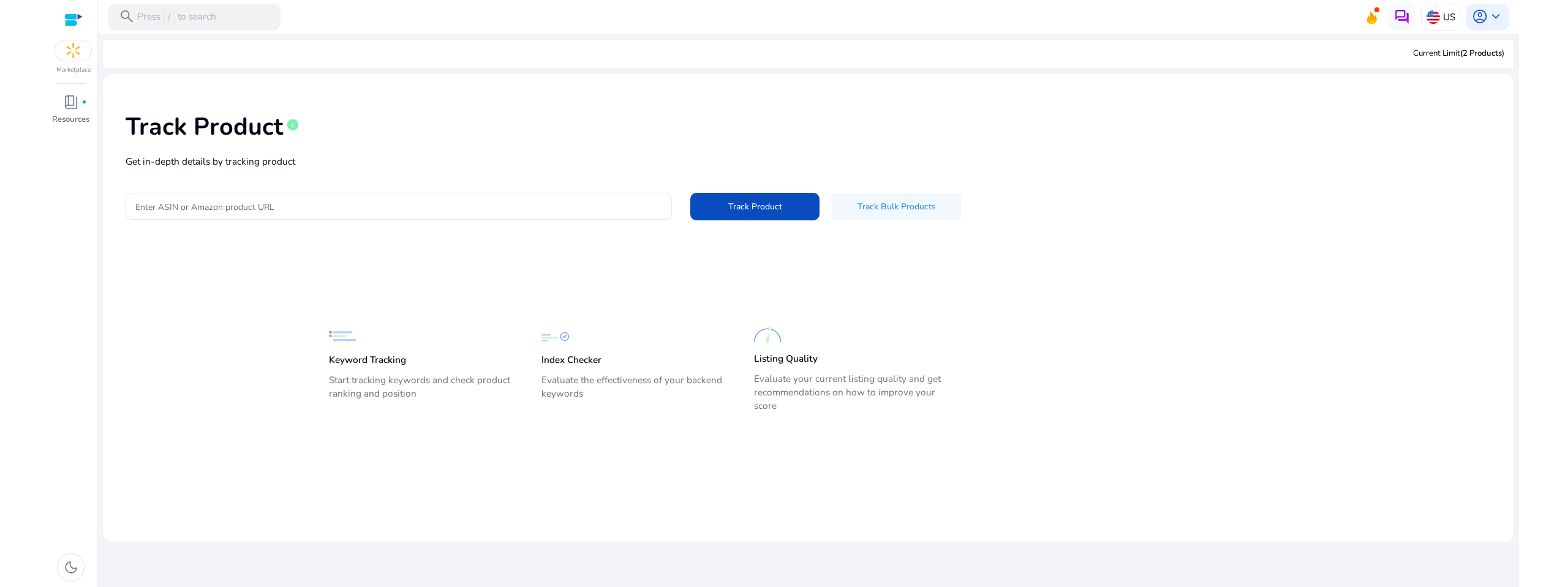
click at [71, 16] on div at bounding box center [73, 20] width 18 height 14
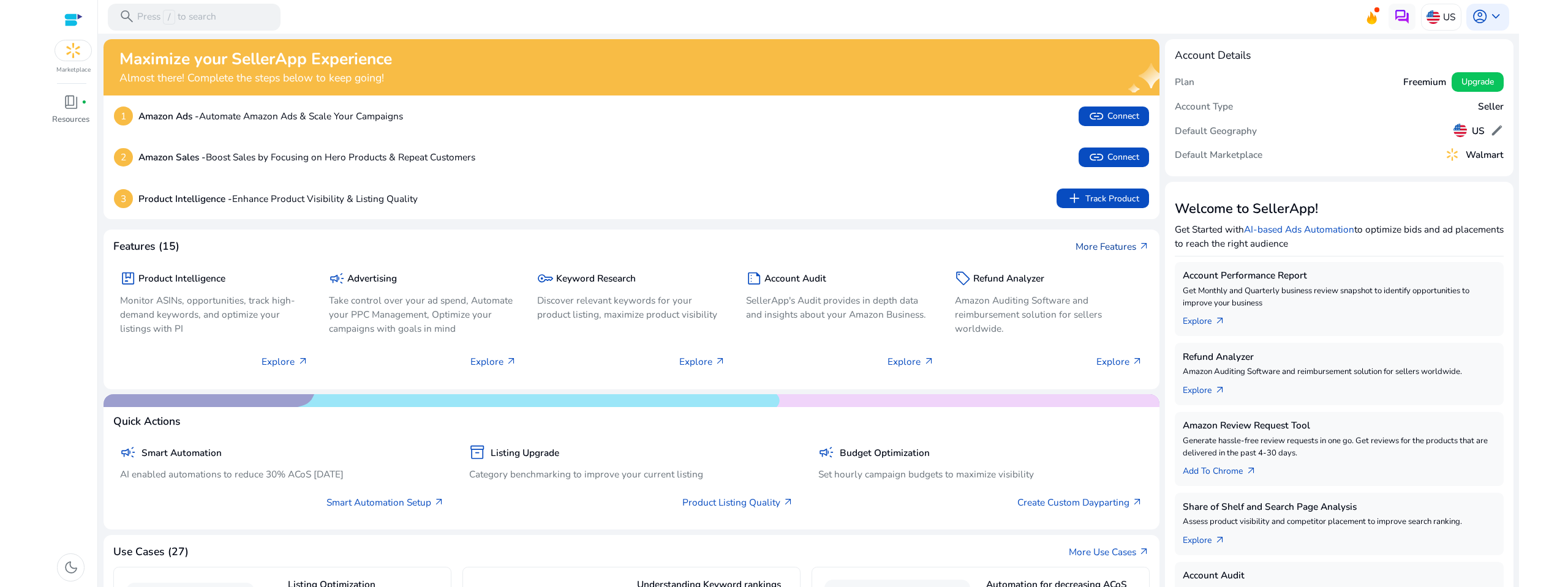
click at [1127, 246] on link "More Features arrow_outward" at bounding box center [1112, 246] width 74 height 14
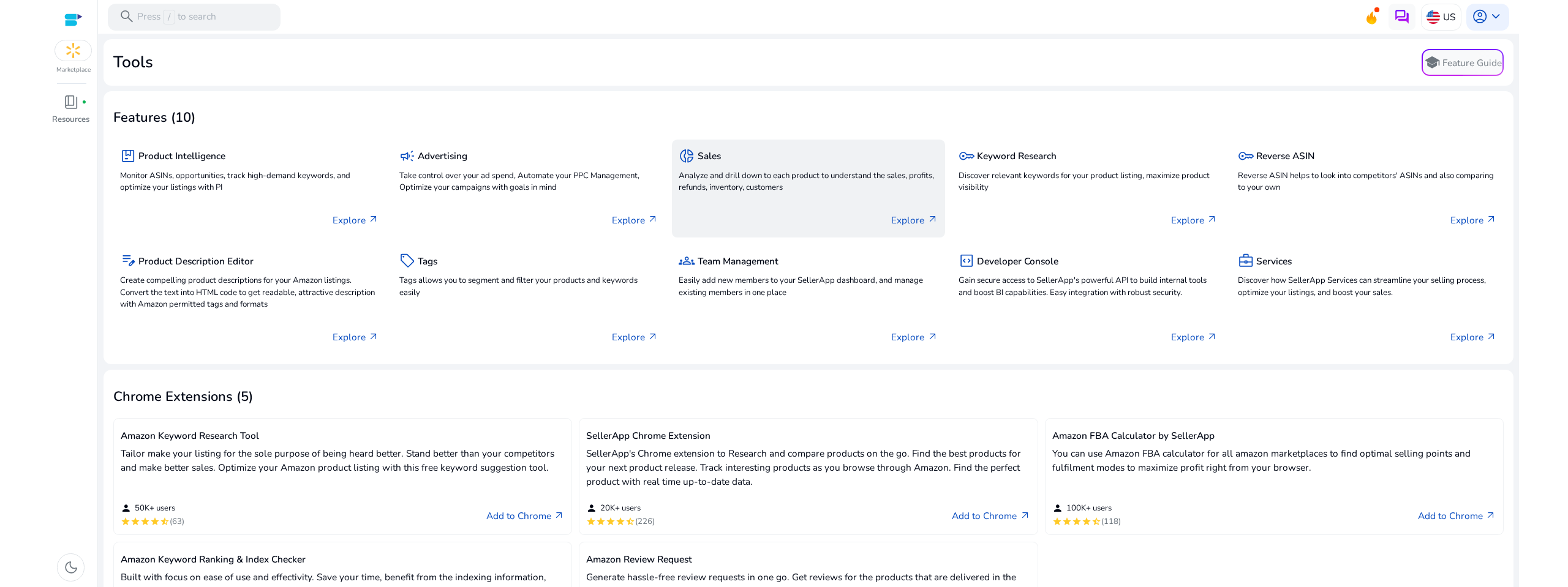
click at [907, 220] on p "Explore arrow_outward" at bounding box center [914, 220] width 47 height 14
click at [914, 221] on p "Explore arrow_outward" at bounding box center [914, 220] width 47 height 14
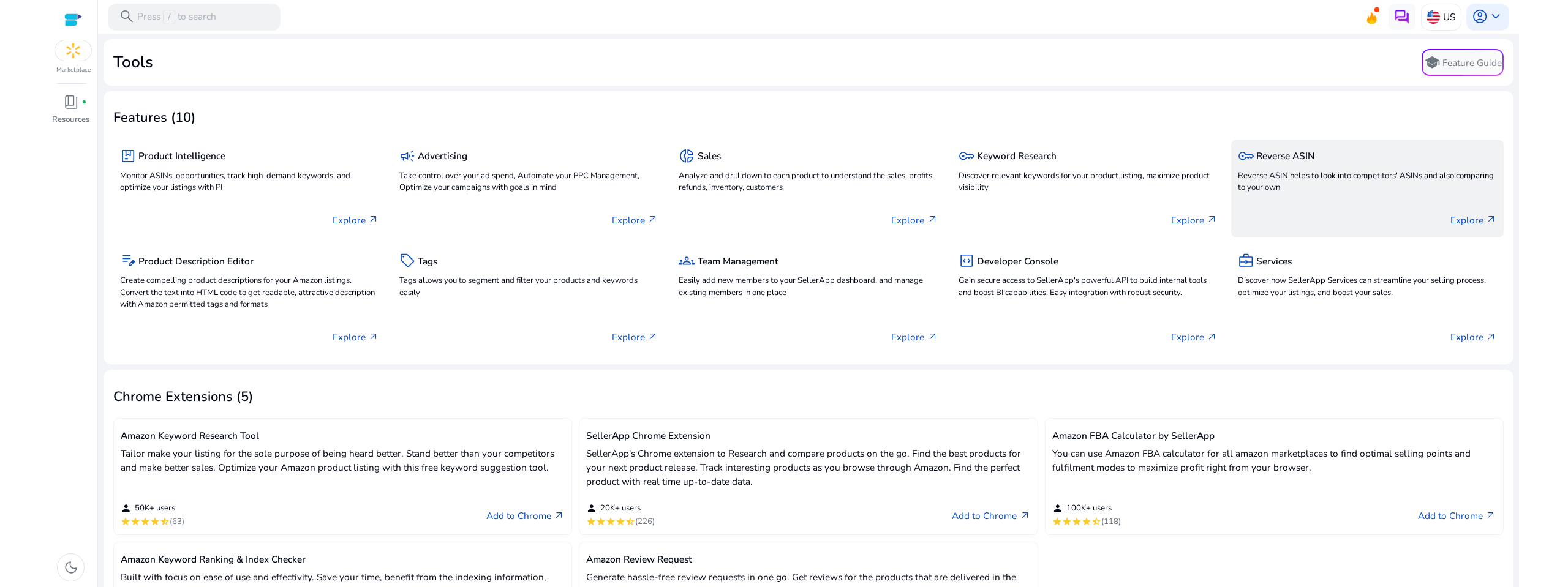
click at [1341, 176] on p "Reverse ASIN helps to look into competitors' ASINs and also comparing to your o…" at bounding box center [1367, 182] width 259 height 25
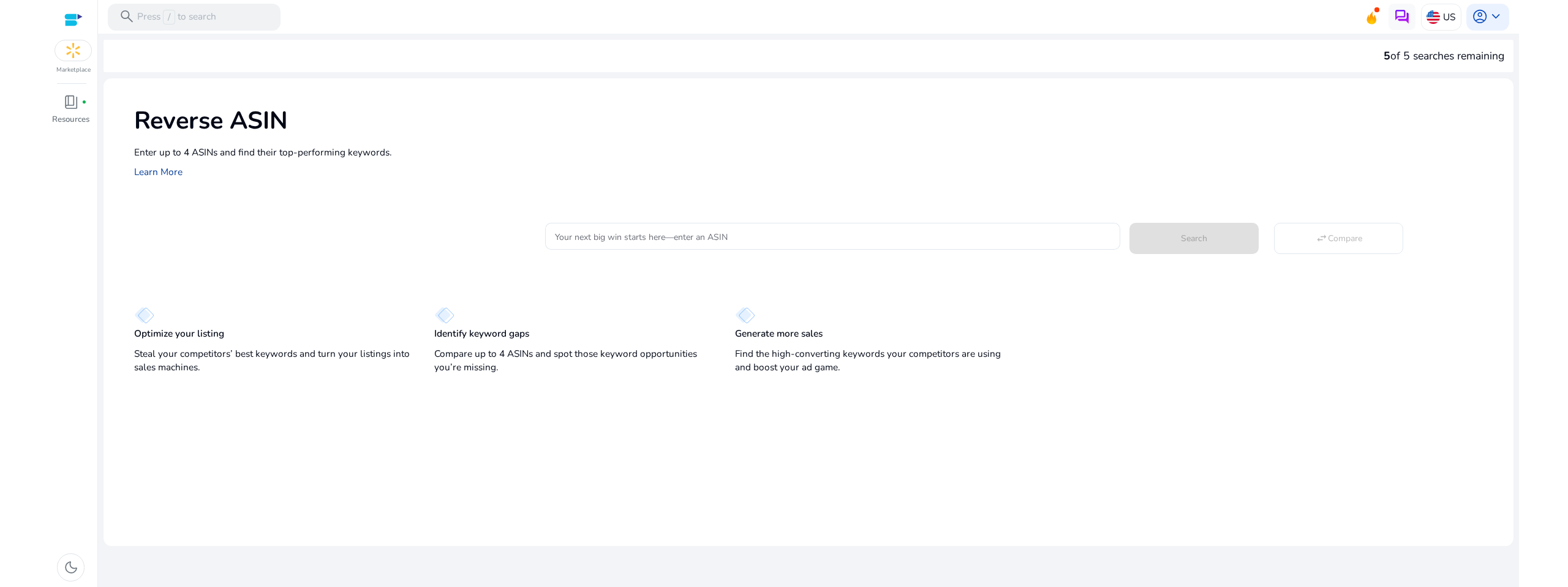
click at [165, 171] on link "Learn More" at bounding box center [158, 172] width 49 height 13
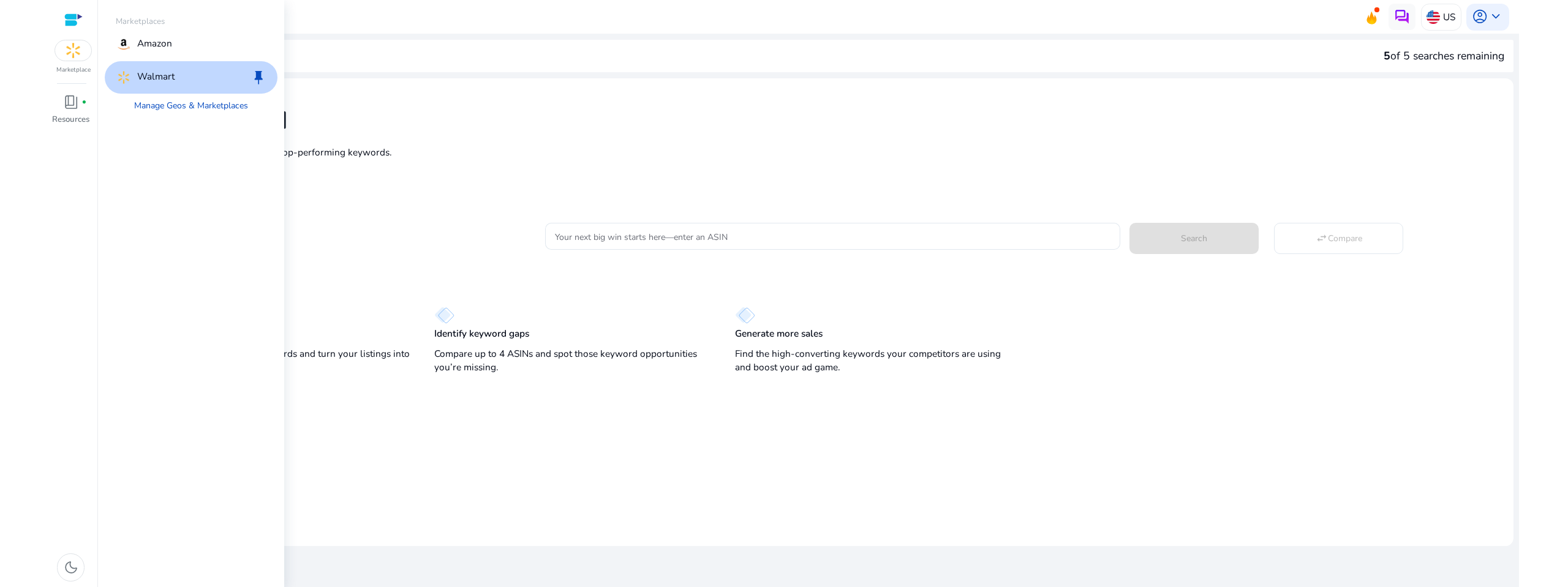
click at [141, 82] on p "Walmart" at bounding box center [156, 77] width 38 height 16
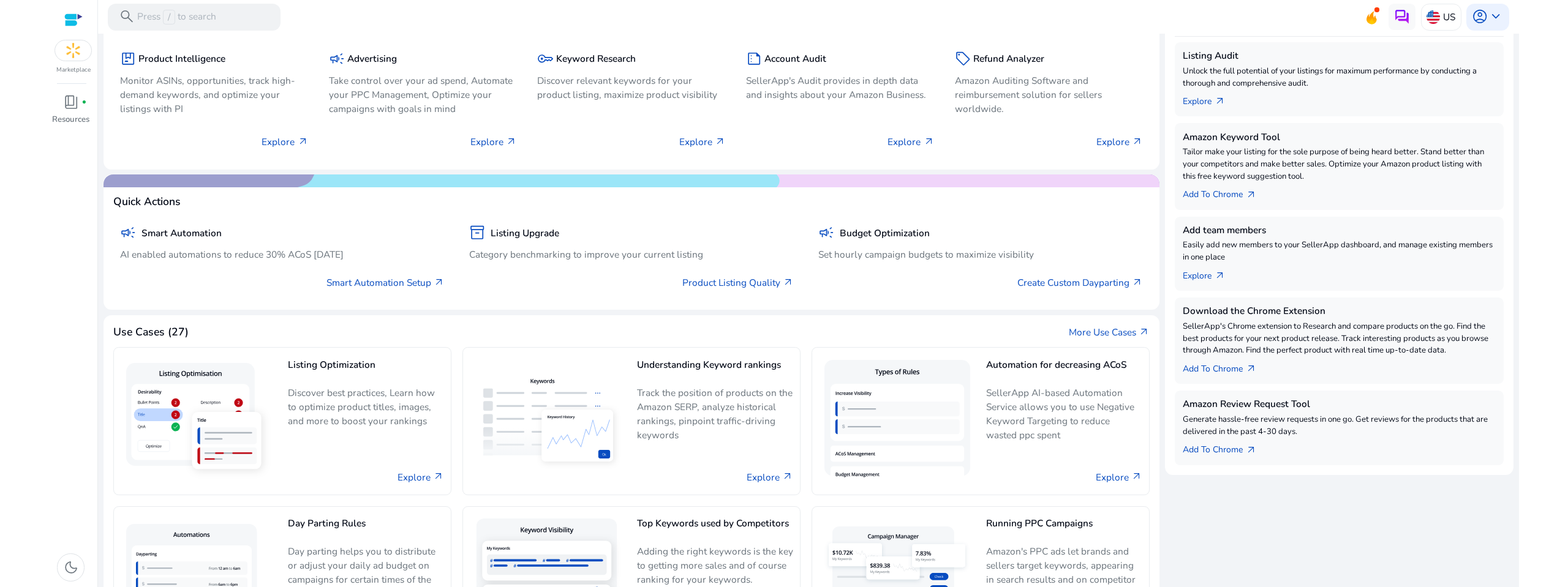
scroll to position [245, 0]
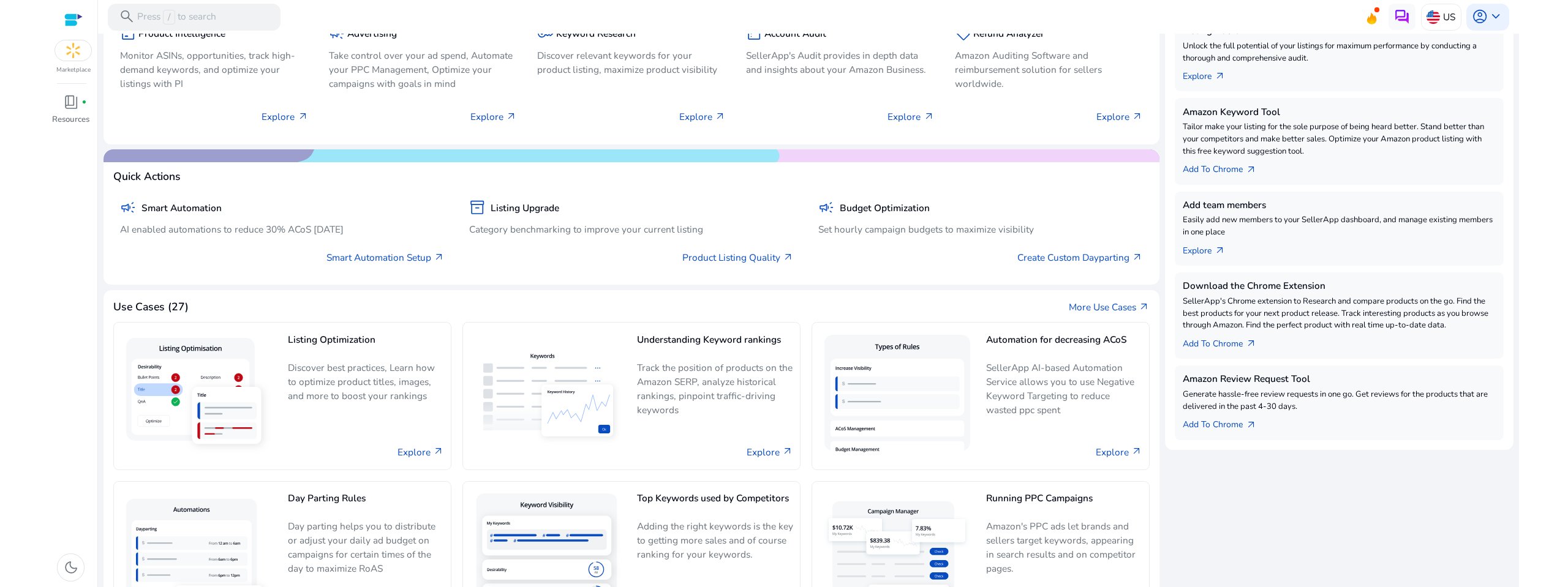
click at [806, 444] on div "Listing Optimization Discover best practices, Learn how to optimize product tit…" at bounding box center [632, 470] width 1037 height 312
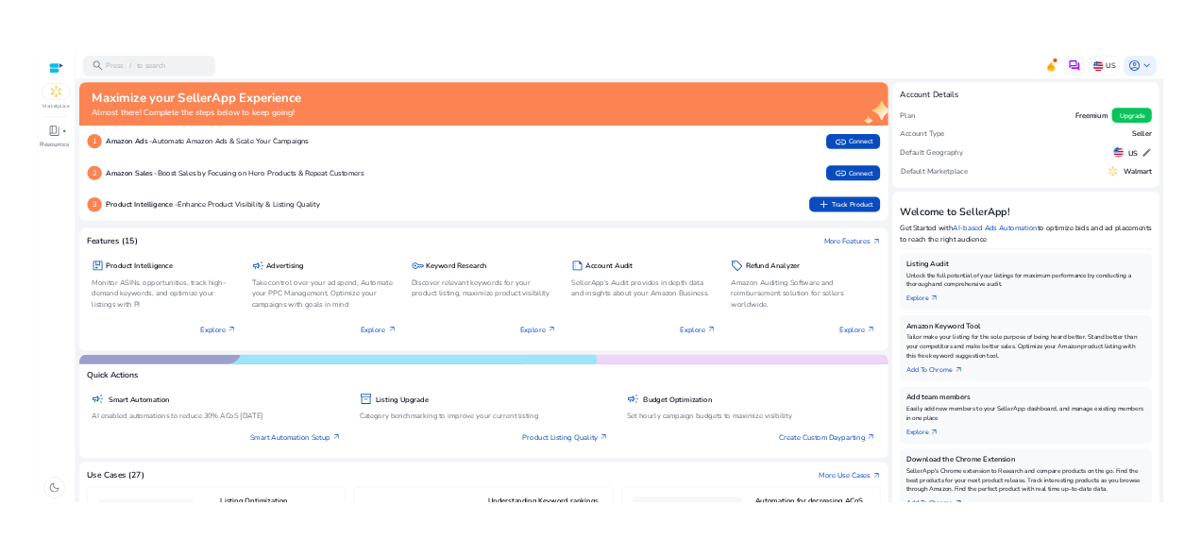
scroll to position [0, 0]
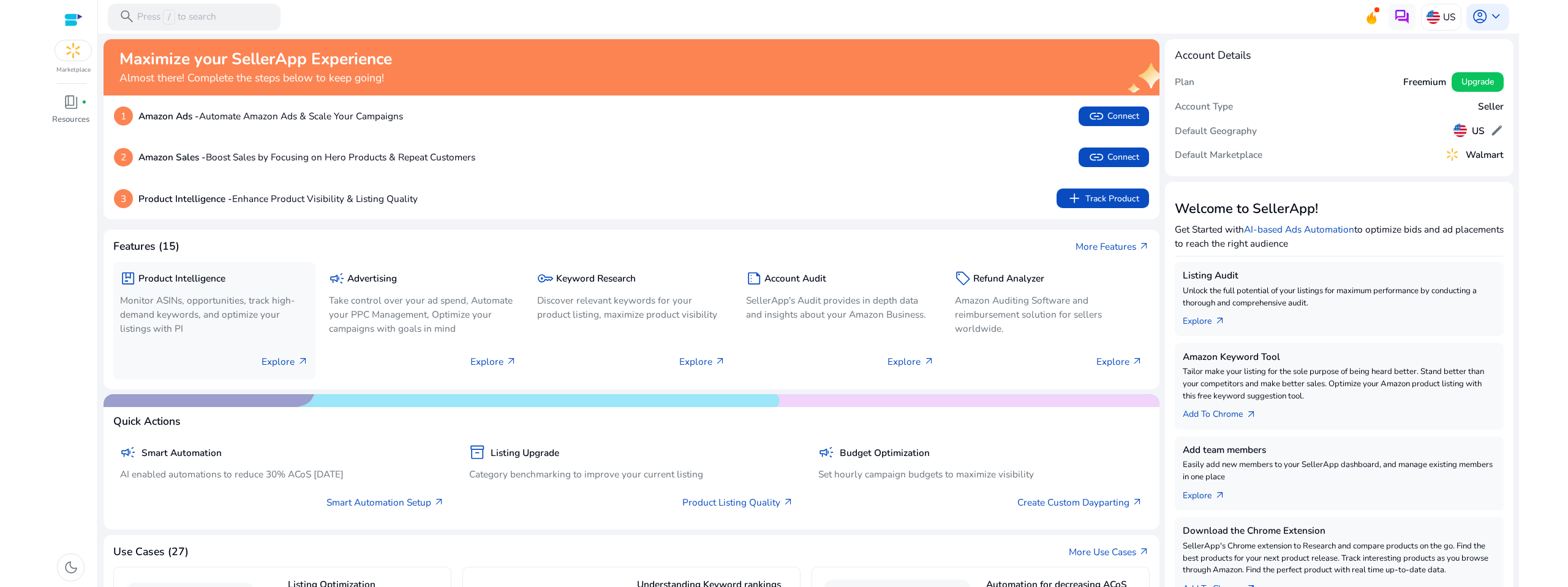
click at [204, 319] on p "Monitor ASINs, opportunities, track high-demand keywords, and optimize your lis…" at bounding box center [214, 314] width 189 height 42
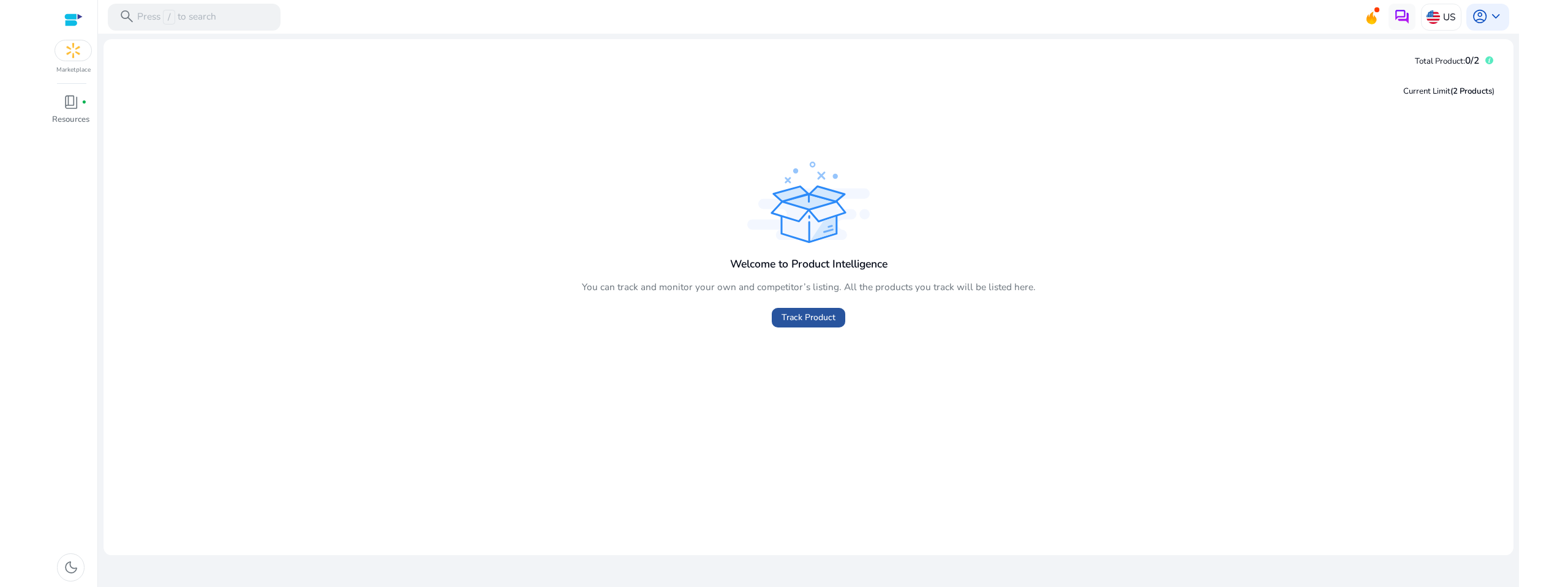
click at [827, 321] on span "Track Product" at bounding box center [808, 318] width 54 height 13
